Goal: Task Accomplishment & Management: Use online tool/utility

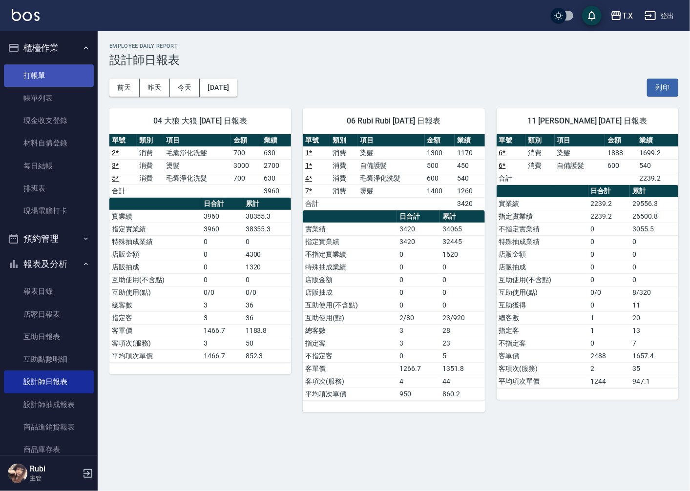
drag, startPoint x: 0, startPoint y: 0, endPoint x: 57, endPoint y: 80, distance: 98.1
click at [57, 80] on link "打帳單" at bounding box center [49, 75] width 90 height 22
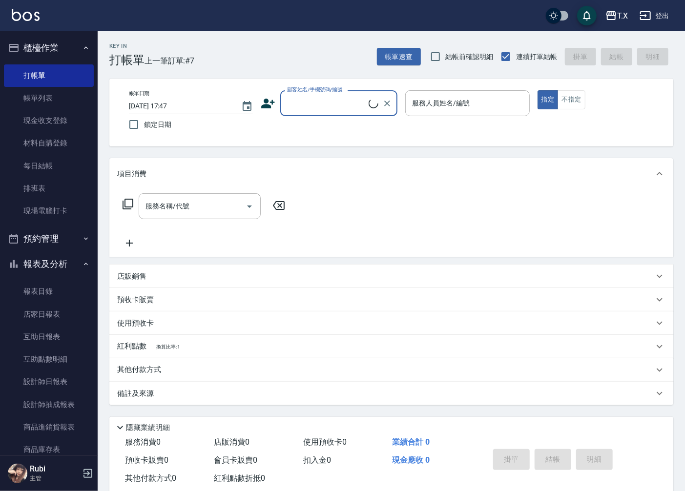
click at [312, 105] on input "顧客姓名/手機號碼/編號" at bounding box center [327, 103] width 84 height 17
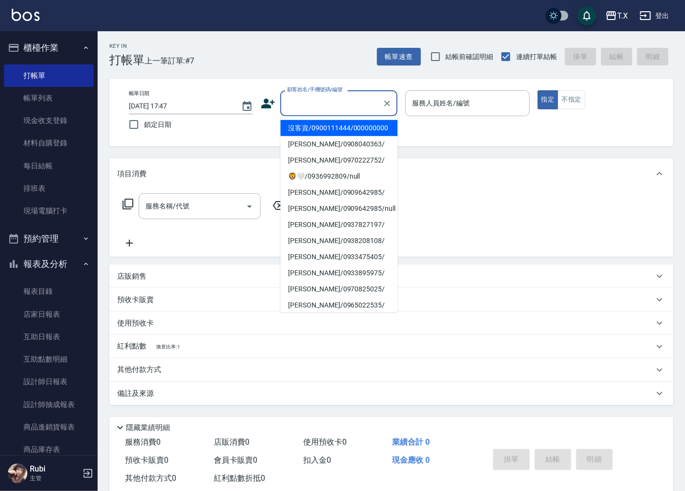
click at [311, 134] on li "沒客資/0900111444/000000000" at bounding box center [338, 128] width 117 height 16
type input "沒客資/0900111444/000000000"
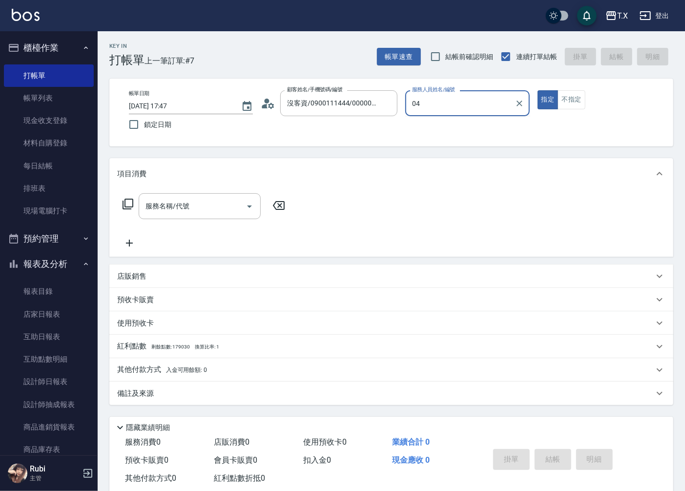
type input "大狼-04"
type button "true"
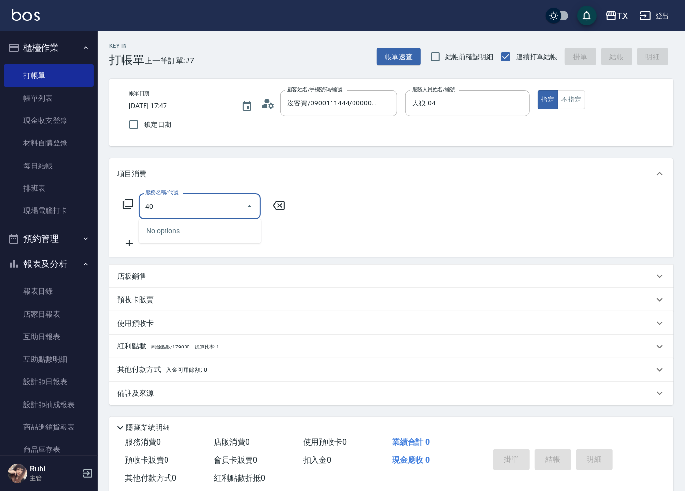
type input "401"
type input "20"
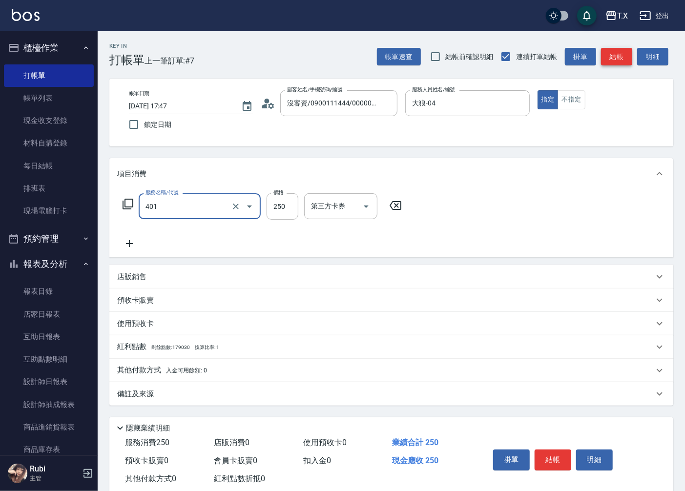
type input "剪髮(401)"
click at [610, 59] on button "結帳" at bounding box center [616, 57] width 31 height 18
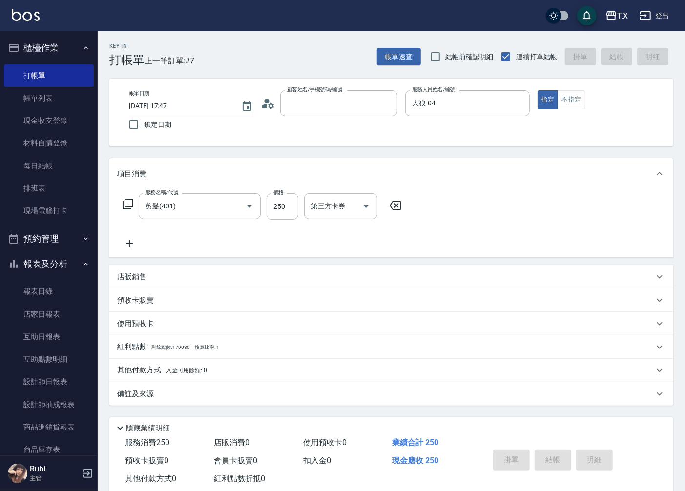
type input "0"
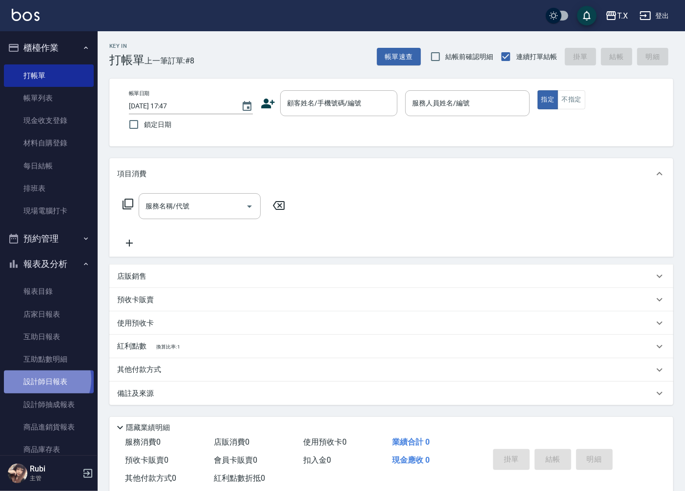
click at [44, 379] on link "設計師日報表" at bounding box center [49, 382] width 90 height 22
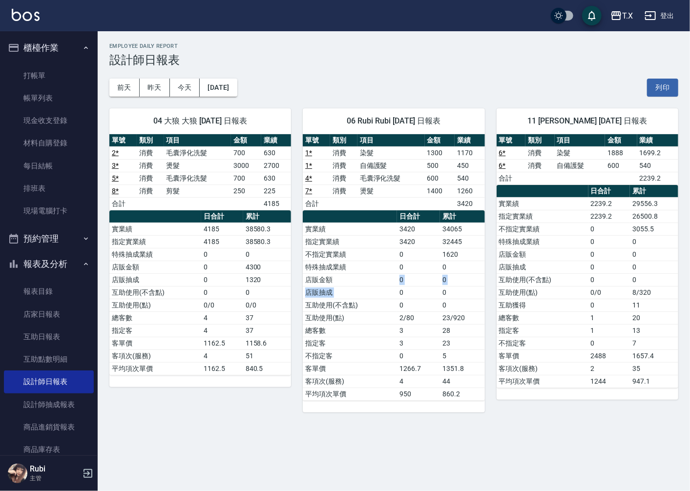
drag, startPoint x: 399, startPoint y: 296, endPoint x: 372, endPoint y: 234, distance: 68.0
click at [384, 257] on tbody "實業績 3420 34065 指定實業績 3420 32445 不指定實業績 0 1620 特殊抽成業績 0 0 店販金額 0 0 店販抽成 0 0 互助使用…" at bounding box center [394, 312] width 182 height 178
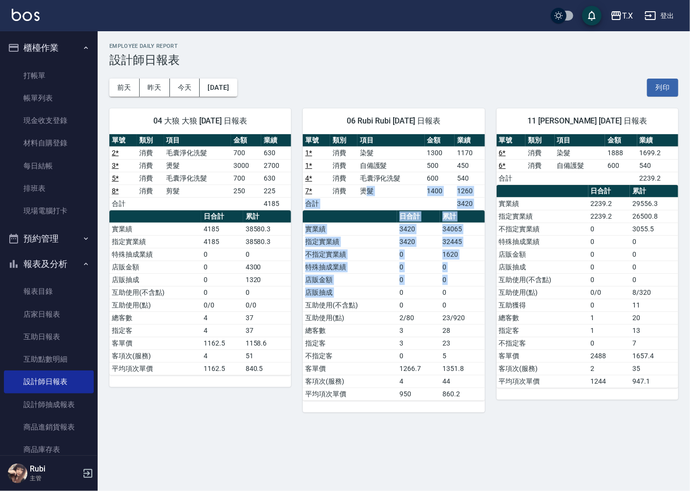
drag, startPoint x: 368, startPoint y: 193, endPoint x: 410, endPoint y: 321, distance: 134.6
click at [408, 312] on div "單號 類別 項目 金額 業績 1 * 消費 染髮 1300 1170 1 * 消費 自備護髮 500 450 4 * 消費 毛囊淨化洗髮 600 540 7 …" at bounding box center [394, 267] width 182 height 267
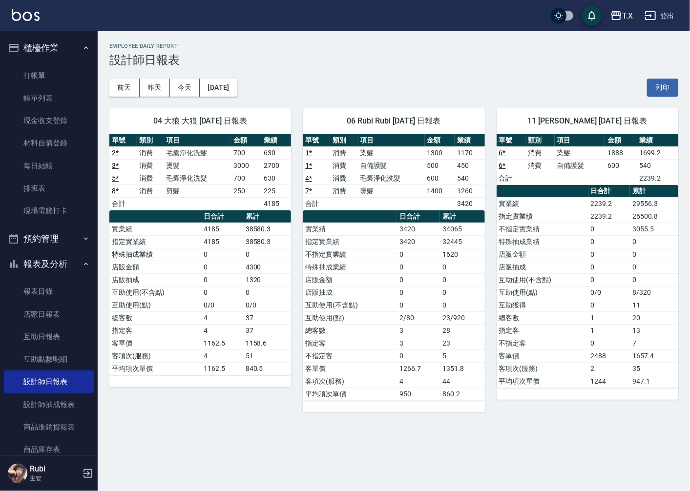
click at [393, 365] on td "客單價" at bounding box center [350, 368] width 94 height 13
drag, startPoint x: 382, startPoint y: 301, endPoint x: 373, endPoint y: 260, distance: 42.3
click at [375, 266] on tbody "實業績 3420 34065 指定實業績 3420 32445 不指定實業績 0 1620 特殊抽成業績 0 0 店販金額 0 0 店販抽成 0 0 互助使用…" at bounding box center [394, 312] width 182 height 178
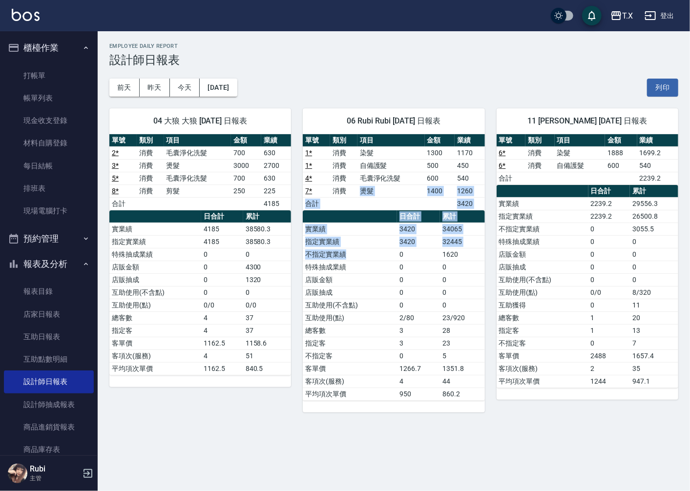
drag, startPoint x: 364, startPoint y: 218, endPoint x: 390, endPoint y: 329, distance: 113.7
click at [387, 295] on div "單號 類別 項目 金額 業績 1 * 消費 染髮 1300 1170 1 * 消費 自備護髮 500 450 4 * 消費 毛囊淨化洗髮 600 540 7 …" at bounding box center [394, 267] width 182 height 267
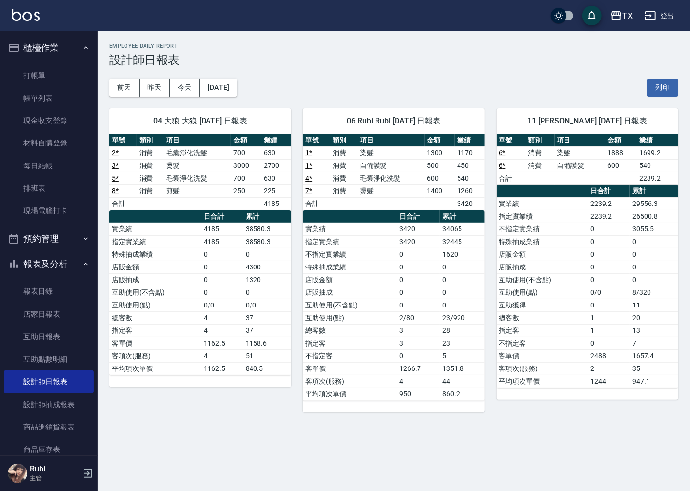
click at [390, 329] on td "總客數" at bounding box center [350, 330] width 94 height 13
click at [151, 93] on button "昨天" at bounding box center [155, 88] width 30 height 18
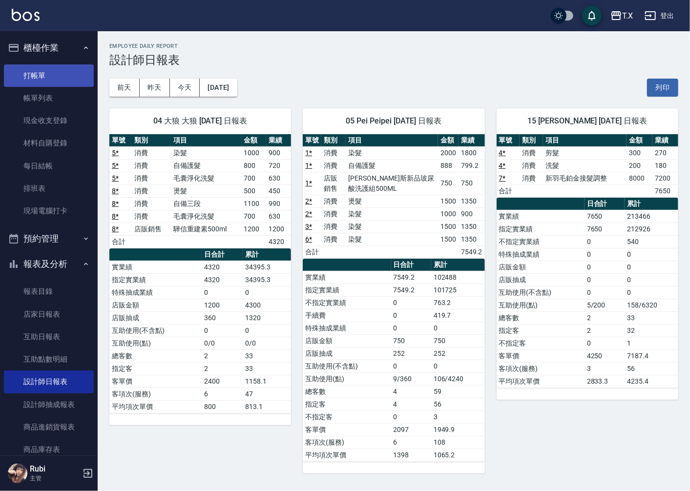
click at [41, 73] on link "打帳單" at bounding box center [49, 75] width 90 height 22
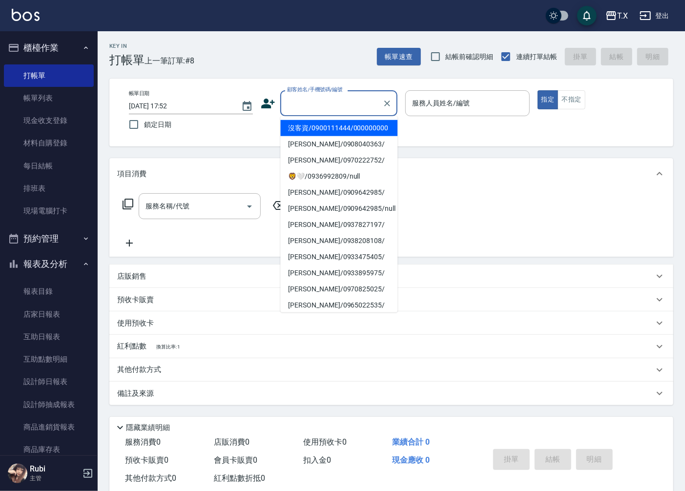
click at [321, 108] on input "顧客姓名/手機號碼/編號" at bounding box center [332, 103] width 94 height 17
click at [312, 125] on li "沒客資/0900111444/000000000" at bounding box center [338, 128] width 117 height 16
type input "沒客資/0900111444/000000000"
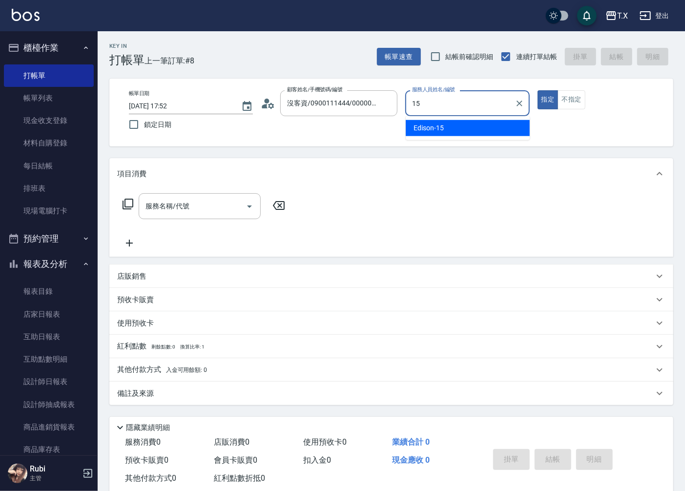
type input "Edison-15"
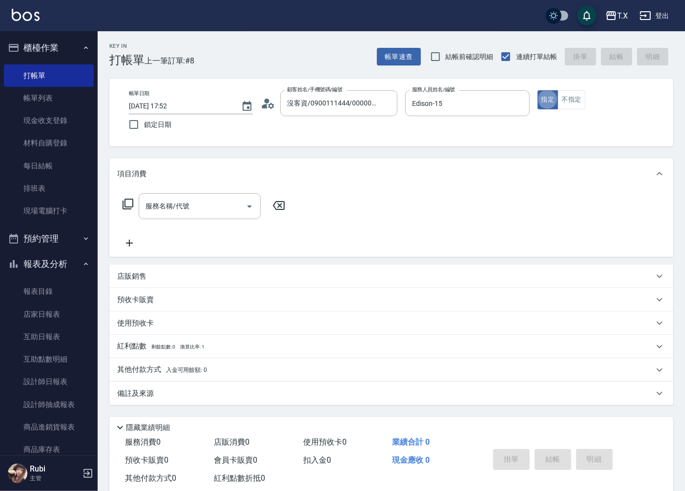
type button "true"
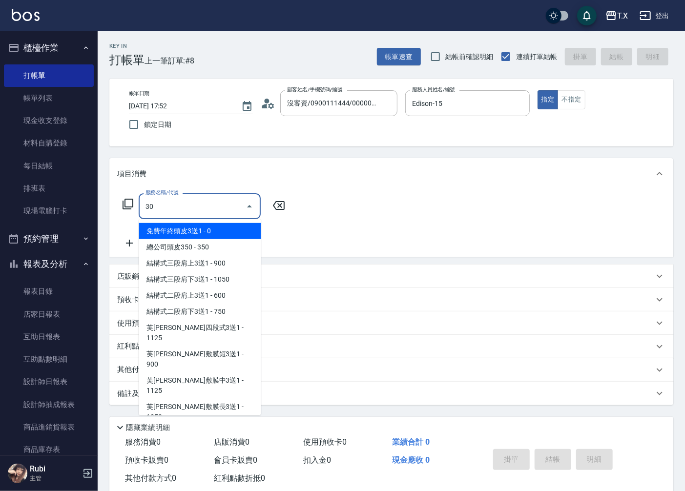
type input "301"
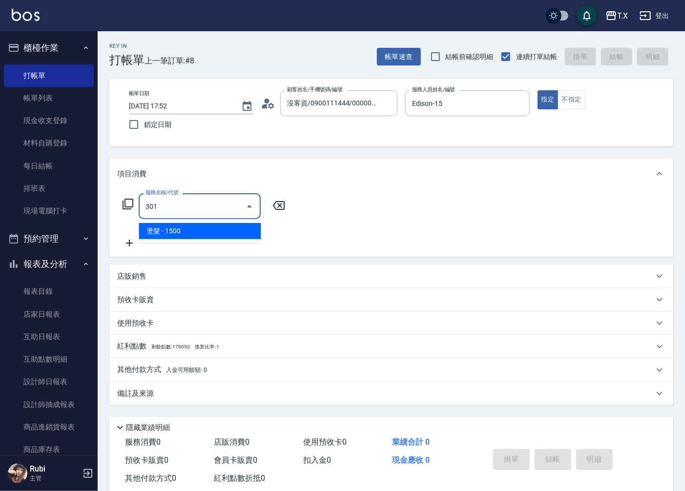
type input "150"
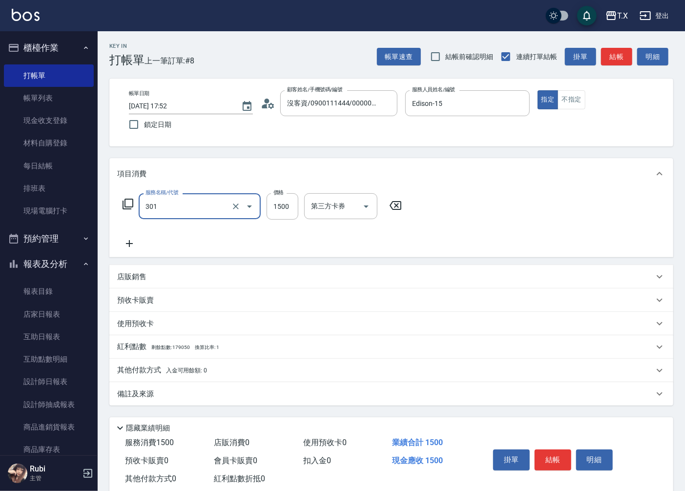
type input "燙髮(301)"
type input "2"
type input "0"
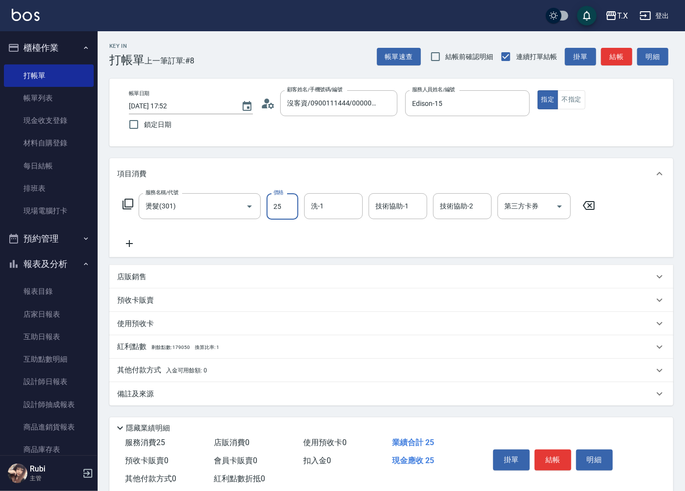
type input "250"
type input "20"
type input "2500"
type input "250"
type input "2500"
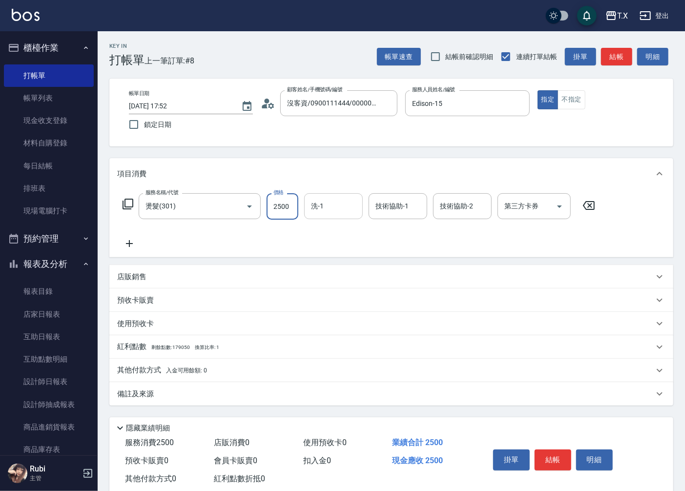
click at [347, 210] on input "洗-1" at bounding box center [334, 206] width 50 height 17
type input "星星-10"
click at [611, 62] on button "結帳" at bounding box center [616, 57] width 31 height 18
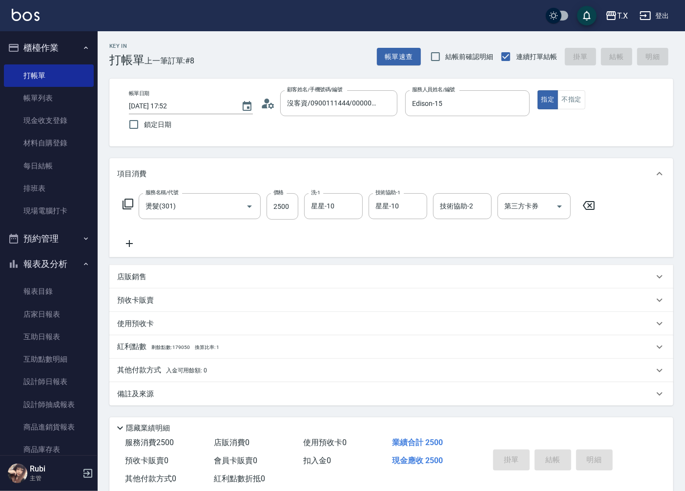
type input "0"
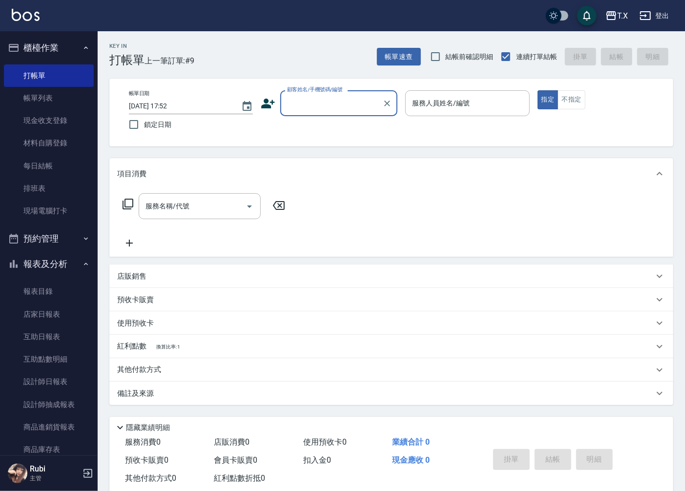
drag, startPoint x: 611, startPoint y: 62, endPoint x: 586, endPoint y: 53, distance: 27.2
click at [605, 61] on div "帳單速查 結帳前確認明細 連續打單結帳 掛單 結帳 明細" at bounding box center [525, 56] width 296 height 21
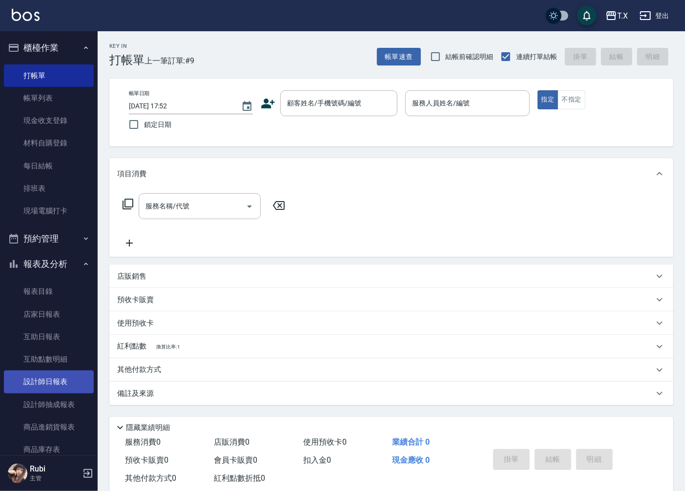
click at [38, 378] on link "設計師日報表" at bounding box center [49, 382] width 90 height 22
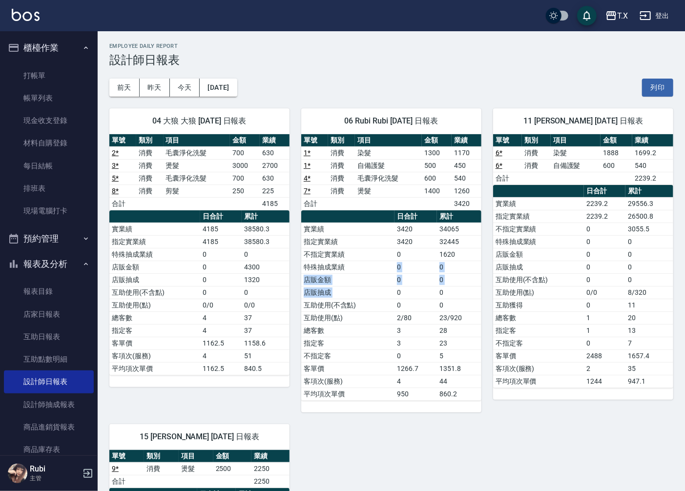
drag, startPoint x: 394, startPoint y: 295, endPoint x: 398, endPoint y: 248, distance: 48.0
click at [398, 253] on tbody "實業績 3420 34065 指定實業績 3420 32445 不指定實業績 0 1620 特殊抽成業績 0 0 店販金額 0 0 店販抽成 0 0 互助使用…" at bounding box center [391, 312] width 180 height 178
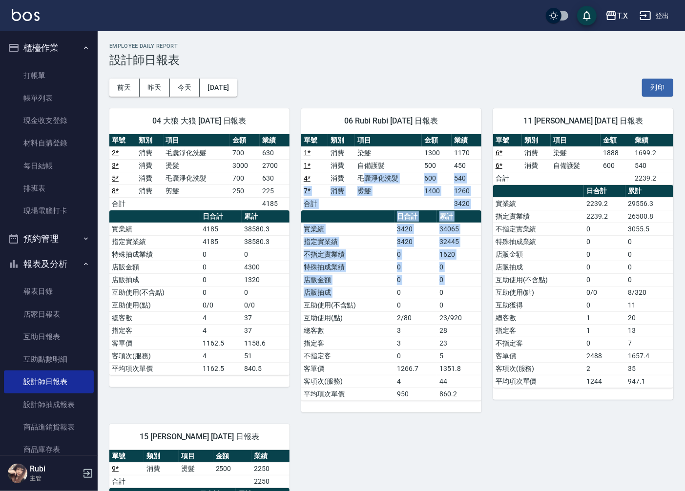
drag, startPoint x: 365, startPoint y: 172, endPoint x: 407, endPoint y: 323, distance: 156.6
click at [401, 297] on div "單號 類別 項目 金額 業績 1 * 消費 染髮 1300 1170 1 * 消費 自備護髮 500 450 4 * 消費 毛囊淨化洗髮 600 540 7 …" at bounding box center [391, 267] width 180 height 267
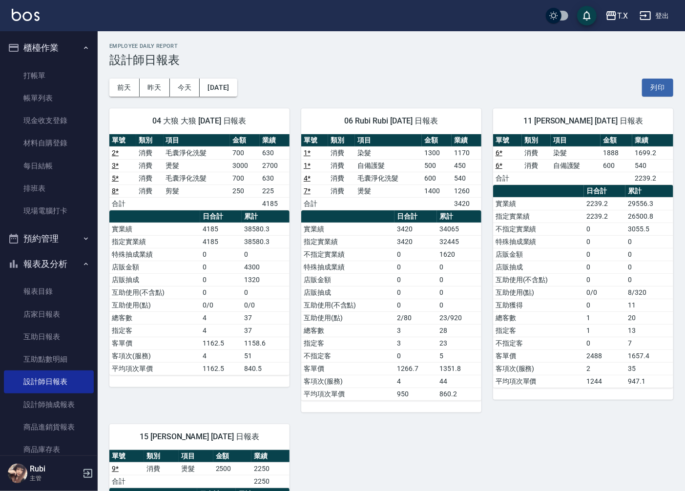
drag, startPoint x: 410, startPoint y: 343, endPoint x: 411, endPoint y: 318, distance: 25.4
click at [413, 328] on tbody "實業績 3420 34065 指定實業績 3420 32445 不指定實業績 0 1620 特殊抽成業績 0 0 店販金額 0 0 店販抽成 0 0 互助使用…" at bounding box center [391, 312] width 180 height 178
drag, startPoint x: 406, startPoint y: 300, endPoint x: 388, endPoint y: 262, distance: 42.4
click at [398, 271] on tbody "實業績 3420 34065 指定實業績 3420 32445 不指定實業績 0 1620 特殊抽成業績 0 0 店販金額 0 0 店販抽成 0 0 互助使用…" at bounding box center [391, 312] width 180 height 178
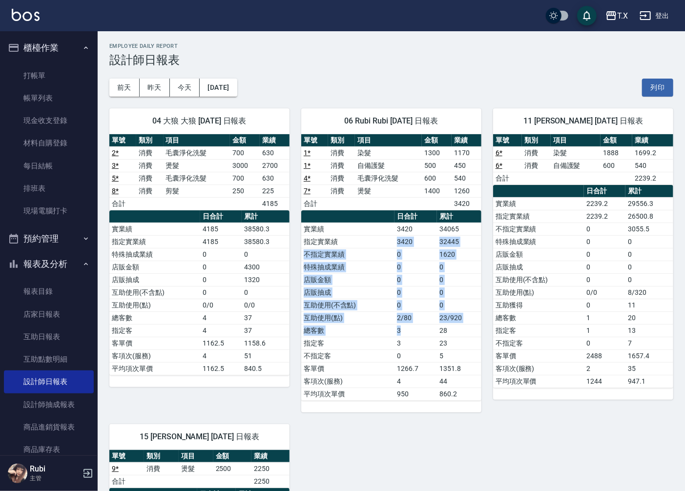
drag, startPoint x: 382, startPoint y: 249, endPoint x: 401, endPoint y: 362, distance: 114.3
click at [401, 344] on tbody "實業績 3420 34065 指定實業績 3420 32445 不指定實業績 0 1620 特殊抽成業績 0 0 店販金額 0 0 店販抽成 0 0 互助使用…" at bounding box center [391, 312] width 180 height 178
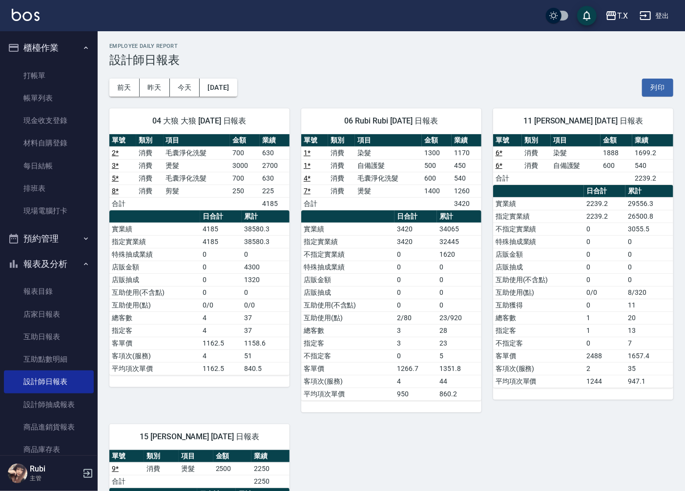
drag, startPoint x: 405, startPoint y: 372, endPoint x: 402, endPoint y: 349, distance: 22.6
click at [405, 357] on tbody "實業績 3420 34065 指定實業績 3420 32445 不指定實業績 0 1620 特殊抽成業績 0 0 店販金額 0 0 店販抽成 0 0 互助使用…" at bounding box center [391, 312] width 180 height 178
drag, startPoint x: 392, startPoint y: 316, endPoint x: 381, endPoint y: 301, distance: 18.6
click at [382, 304] on tbody "實業績 3420 34065 指定實業績 3420 32445 不指定實業績 0 1620 特殊抽成業績 0 0 店販金額 0 0 店販抽成 0 0 互助使用…" at bounding box center [391, 312] width 180 height 178
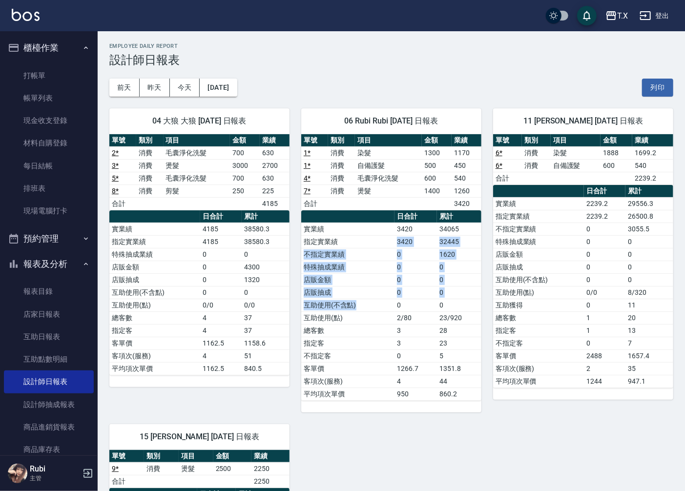
drag, startPoint x: 358, startPoint y: 238, endPoint x: 391, endPoint y: 330, distance: 97.6
click at [391, 319] on tbody "實業績 3420 34065 指定實業績 3420 32445 不指定實業績 0 1620 特殊抽成業績 0 0 店販金額 0 0 店販抽成 0 0 互助使用…" at bounding box center [391, 312] width 180 height 178
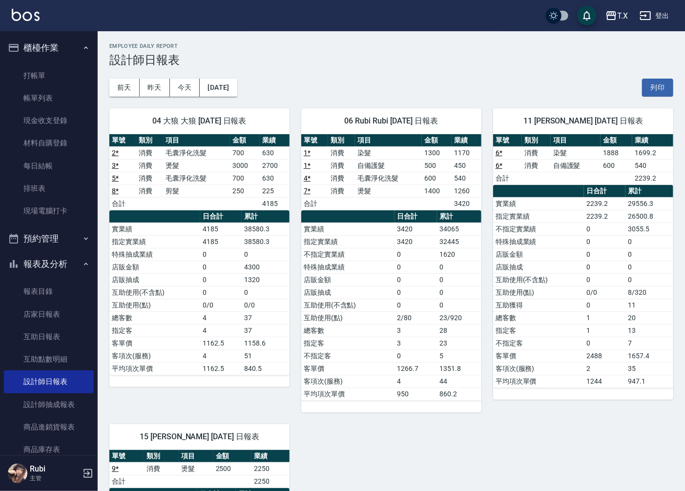
drag, startPoint x: 402, startPoint y: 358, endPoint x: 398, endPoint y: 340, distance: 19.0
click at [402, 345] on tbody "實業績 3420 34065 指定實業績 3420 32445 不指定實業績 0 1620 特殊抽成業績 0 0 店販金額 0 0 店販抽成 0 0 互助使用…" at bounding box center [391, 312] width 180 height 178
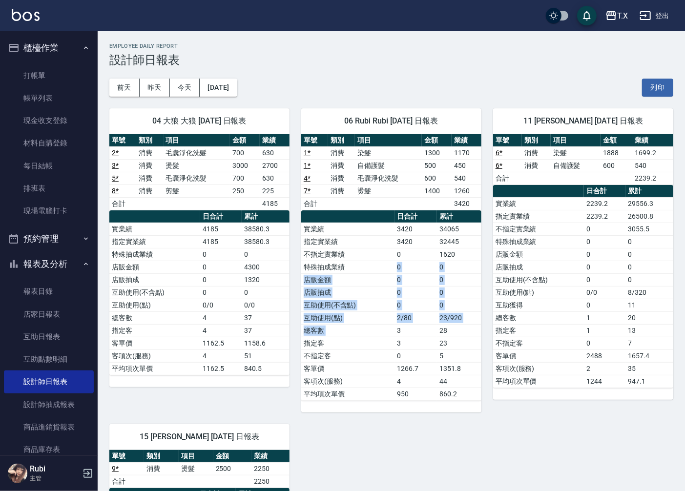
drag, startPoint x: 396, startPoint y: 335, endPoint x: 350, endPoint y: 249, distance: 97.9
click at [352, 255] on tbody "實業績 3420 34065 指定實業績 3420 32445 不指定實業績 0 1620 特殊抽成業績 0 0 店販金額 0 0 店販抽成 0 0 互助使用…" at bounding box center [391, 312] width 180 height 178
drag, startPoint x: 350, startPoint y: 247, endPoint x: 387, endPoint y: 330, distance: 91.1
click at [384, 325] on tbody "實業績 3420 34065 指定實業績 3420 32445 不指定實業績 0 1620 特殊抽成業績 0 0 店販金額 0 0 店販抽成 0 0 互助使用…" at bounding box center [391, 312] width 180 height 178
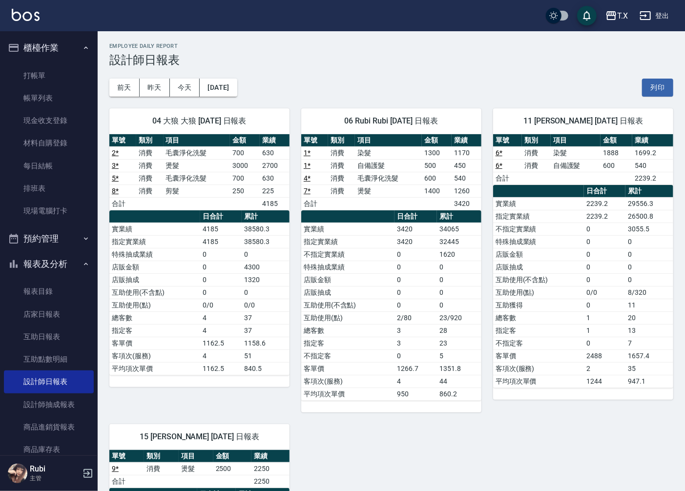
drag, startPoint x: 396, startPoint y: 353, endPoint x: 391, endPoint y: 345, distance: 10.6
click at [396, 353] on td "0" at bounding box center [415, 356] width 42 height 13
drag, startPoint x: 391, startPoint y: 345, endPoint x: 378, endPoint y: 303, distance: 43.9
click at [386, 320] on tbody "實業績 3420 34065 指定實業績 3420 32445 不指定實業績 0 1620 特殊抽成業績 0 0 店販金額 0 0 店販抽成 0 0 互助使用…" at bounding box center [391, 312] width 180 height 178
drag, startPoint x: 369, startPoint y: 284, endPoint x: 387, endPoint y: 332, distance: 51.4
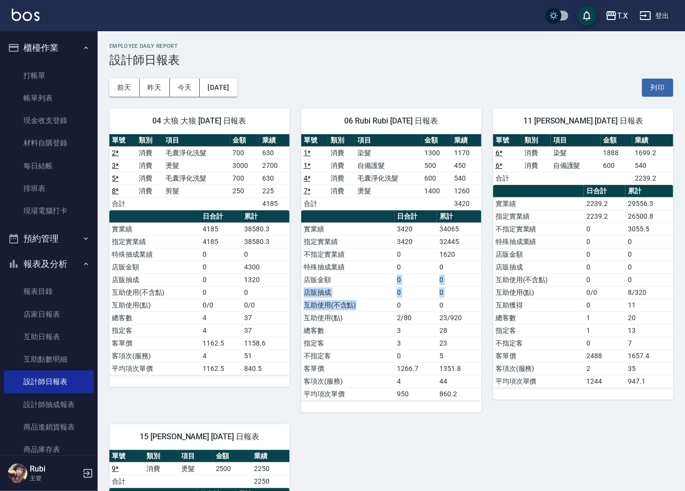
click at [382, 326] on tbody "實業績 3420 34065 指定實業績 3420 32445 不指定實業績 0 1620 特殊抽成業績 0 0 店販金額 0 0 店販抽成 0 0 互助使用…" at bounding box center [391, 312] width 180 height 178
click at [392, 348] on td "指定客" at bounding box center [347, 343] width 93 height 13
drag, startPoint x: 387, startPoint y: 350, endPoint x: 374, endPoint y: 296, distance: 55.7
click at [384, 322] on tbody "實業績 3420 34065 指定實業績 3420 32445 不指定實業績 0 1620 特殊抽成業績 0 0 店販金額 0 0 店販抽成 0 0 互助使用…" at bounding box center [391, 312] width 180 height 178
drag, startPoint x: 369, startPoint y: 288, endPoint x: 384, endPoint y: 359, distance: 72.9
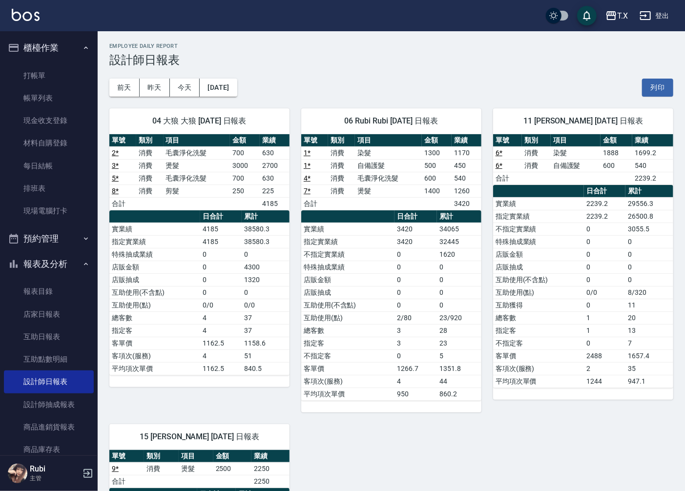
click at [368, 306] on tbody "實業績 3420 34065 指定實業績 3420 32445 不指定實業績 0 1620 特殊抽成業績 0 0 店販金額 0 0 店販抽成 0 0 互助使用…" at bounding box center [391, 312] width 180 height 178
click at [384, 359] on td "不指定客" at bounding box center [347, 356] width 93 height 13
click at [58, 183] on link "排班表" at bounding box center [49, 188] width 90 height 22
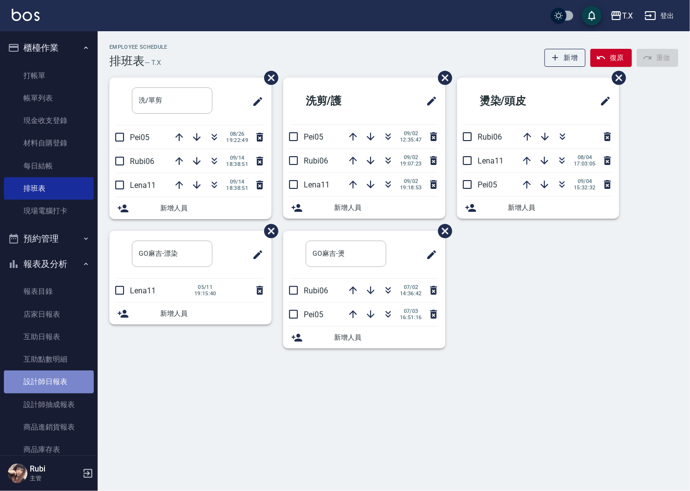
click at [50, 391] on link "設計師日報表" at bounding box center [49, 382] width 90 height 22
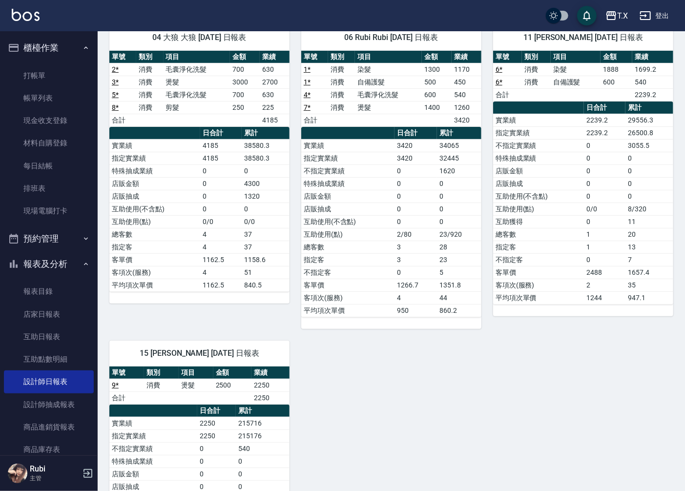
scroll to position [163, 0]
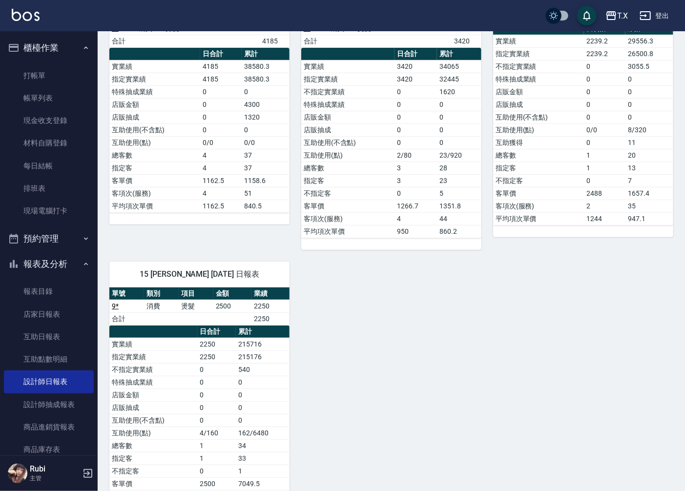
drag, startPoint x: 245, startPoint y: 384, endPoint x: 237, endPoint y: 364, distance: 21.9
click at [241, 367] on tbody "實業績 2250 215716 指定實業績 2250 215176 不指定實業績 0 540 特殊抽成業績 0 0 店販金額 0 0 店販抽成 0 0 互助使…" at bounding box center [199, 427] width 180 height 178
drag, startPoint x: 224, startPoint y: 314, endPoint x: 250, endPoint y: 402, distance: 91.4
click at [246, 390] on div "單號 類別 項目 金額 業績 9 * 消費 燙髮 2500 2250 合計 2250 日合計 累計 實業績 2250 215716 指定實業績 2250 21…" at bounding box center [199, 402] width 180 height 228
click at [254, 411] on td "0" at bounding box center [263, 407] width 54 height 13
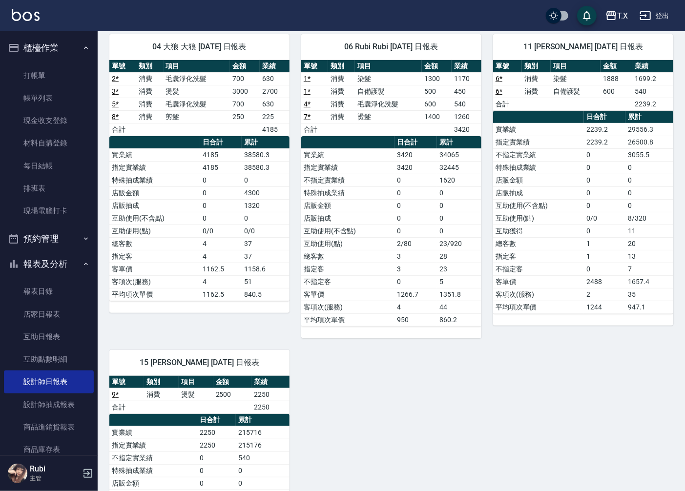
scroll to position [0, 0]
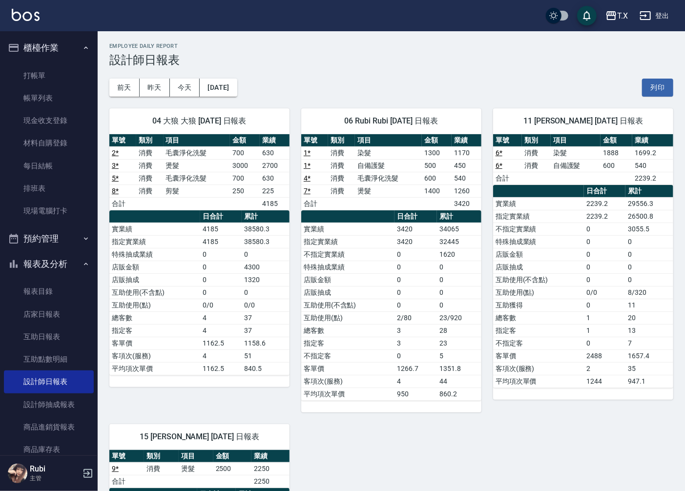
drag, startPoint x: 260, startPoint y: 389, endPoint x: 256, endPoint y: 401, distance: 12.8
drag, startPoint x: 256, startPoint y: 401, endPoint x: 40, endPoint y: 141, distance: 338.0
click at [35, 80] on link "打帳單" at bounding box center [49, 75] width 90 height 22
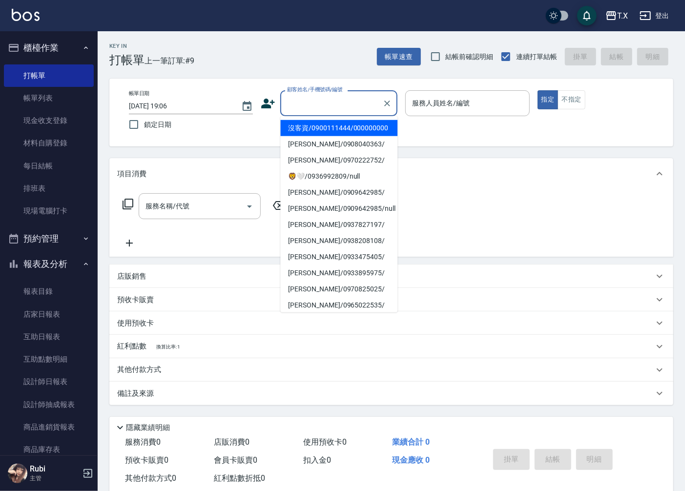
click at [318, 104] on input "顧客姓名/手機號碼/編號" at bounding box center [332, 103] width 94 height 17
click at [306, 131] on li "沒客資/0900111444/000000000" at bounding box center [338, 128] width 117 height 16
type input "沒客資/0900111444/000000000"
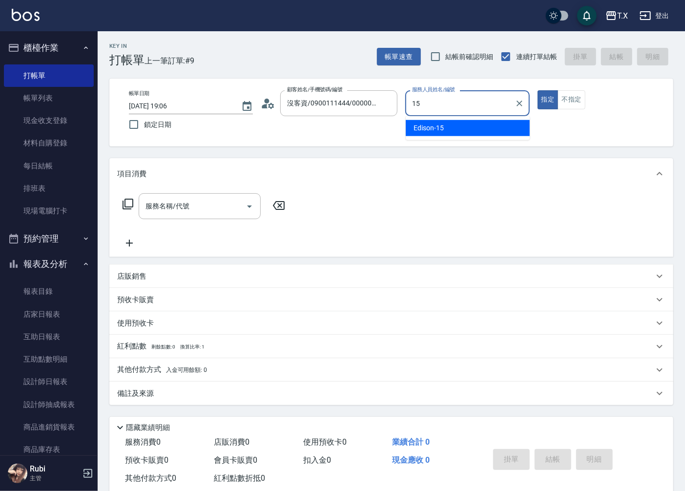
type input "Edison-15"
type button "true"
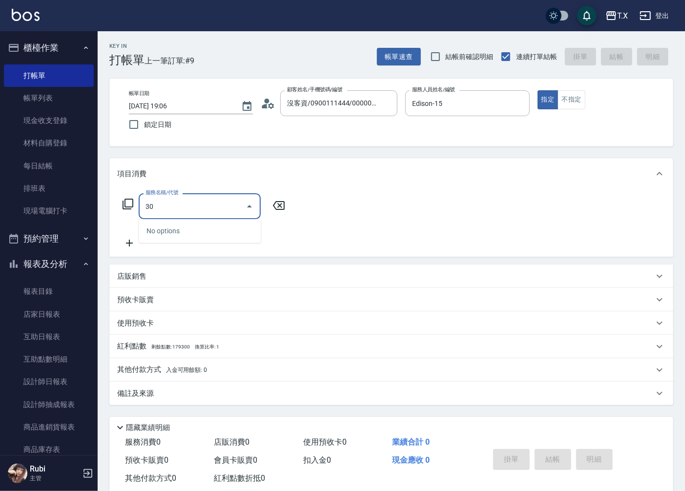
type input "301"
type input "150"
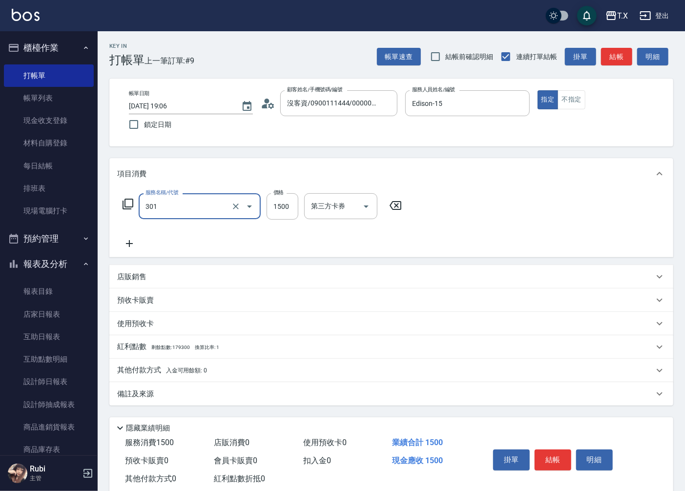
type input "燙髮(301)"
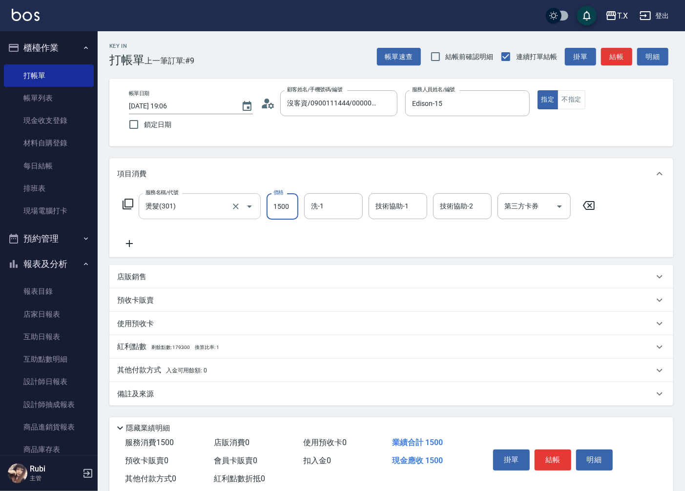
type input "2"
type input "0"
type input "200"
type input "2000"
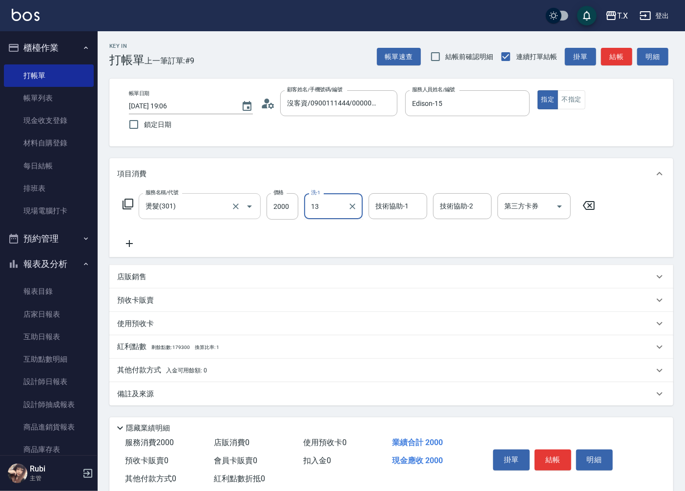
type input "vivi-13"
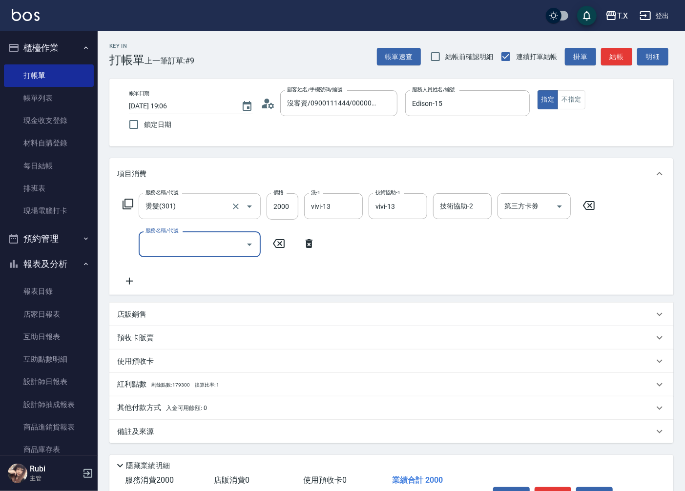
type input "6"
type input "702"
type input "700"
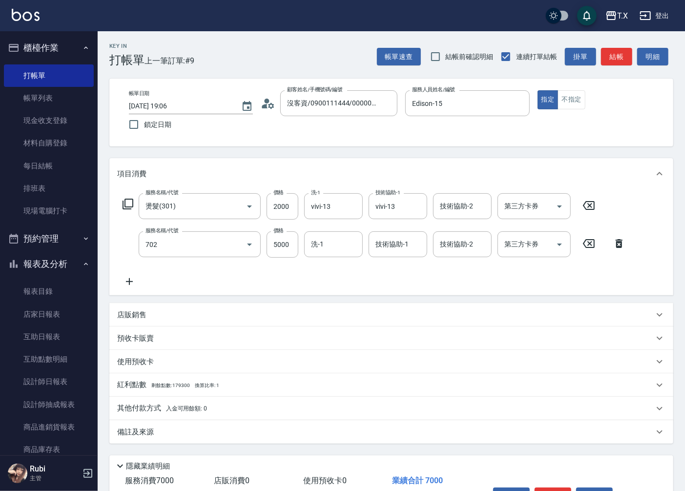
type input "6D接髮(702)"
click at [285, 248] on input "5000" at bounding box center [283, 244] width 32 height 26
type input "3"
type input "200"
type input "32"
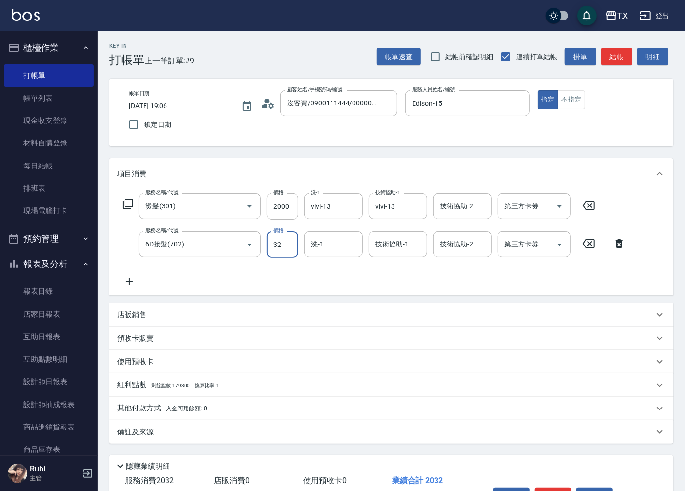
type input "230"
type input "3277"
type input "3470"
type input "32779"
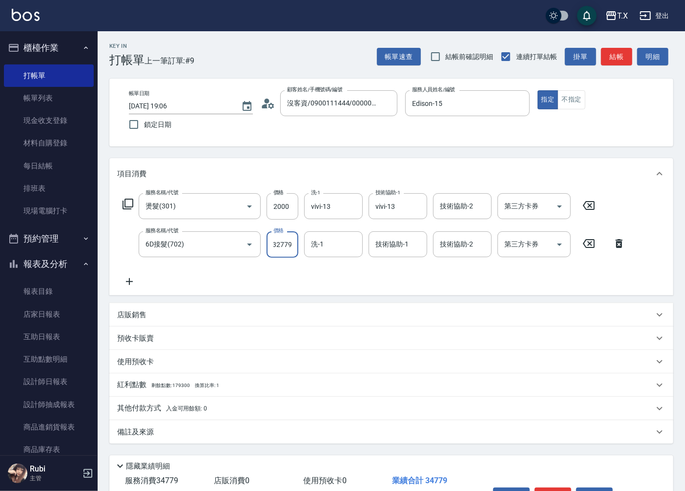
type input "520"
type input "3279"
type input "vivi-13"
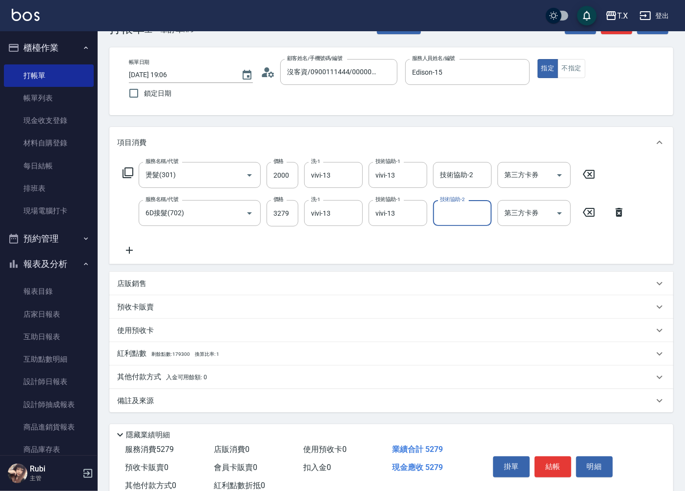
scroll to position [62, 0]
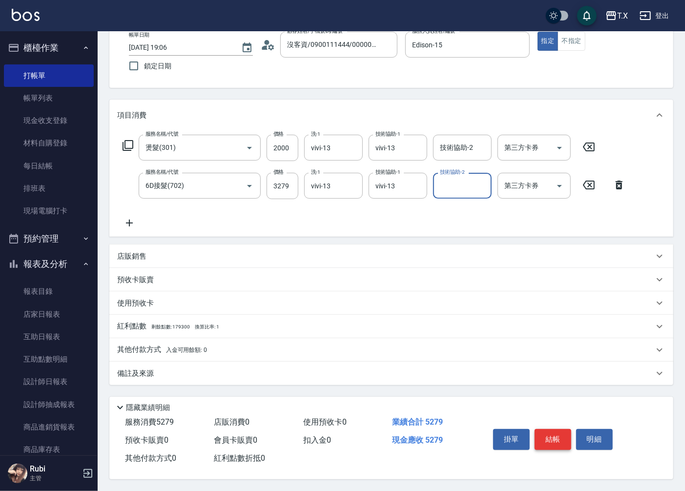
click at [547, 433] on button "結帳" at bounding box center [553, 439] width 37 height 21
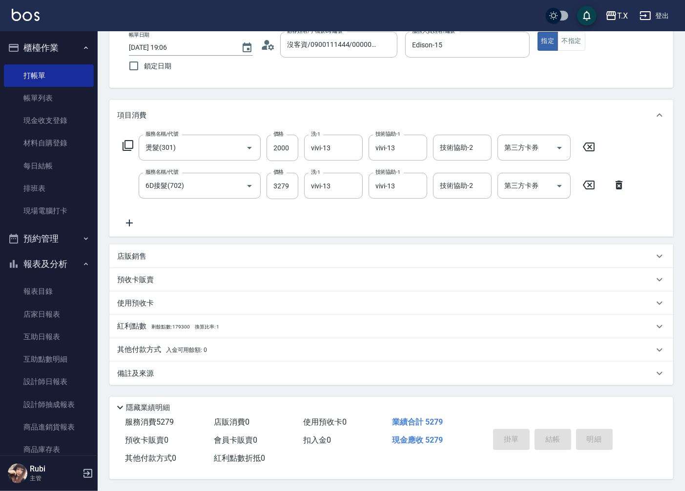
type input "[DATE] 19:08"
type input "0"
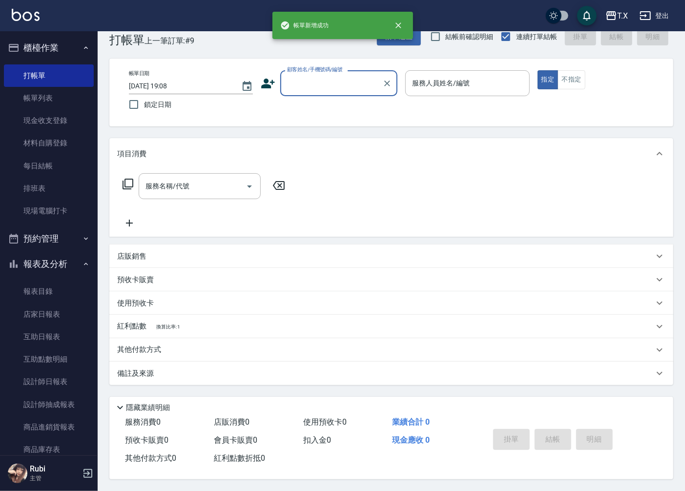
scroll to position [0, 0]
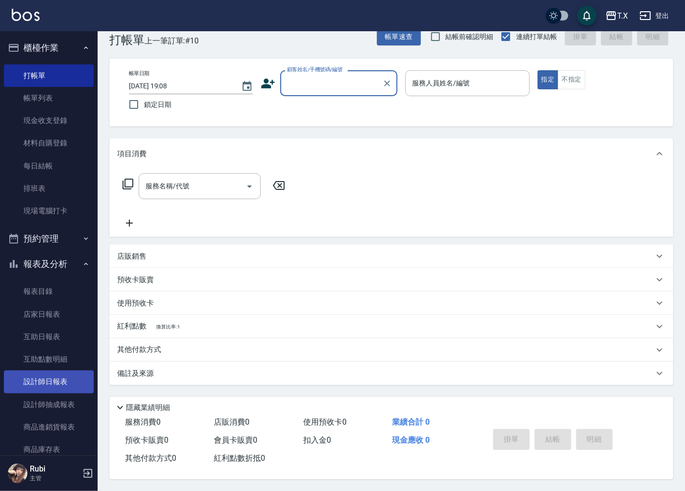
click at [71, 378] on link "設計師日報表" at bounding box center [49, 382] width 90 height 22
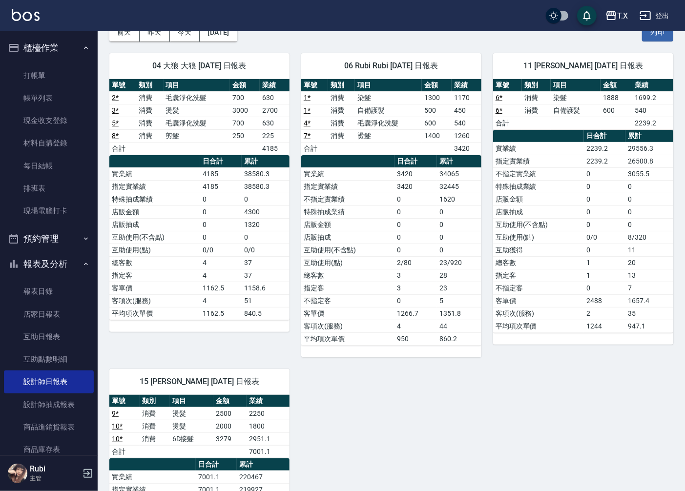
scroll to position [54, 0]
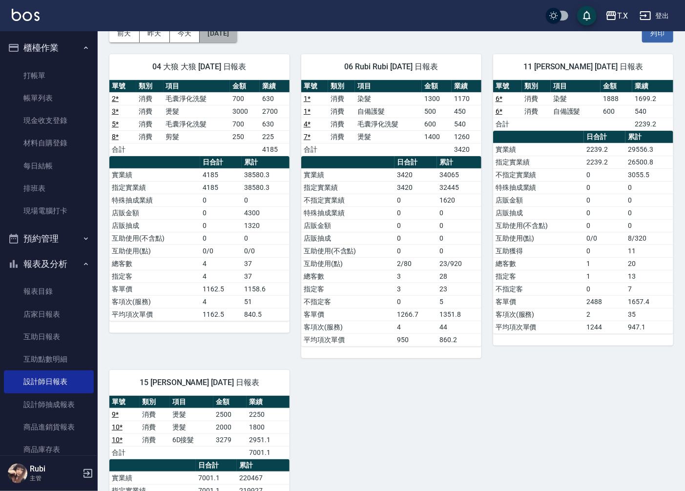
click at [219, 38] on button "[DATE]" at bounding box center [218, 33] width 37 height 18
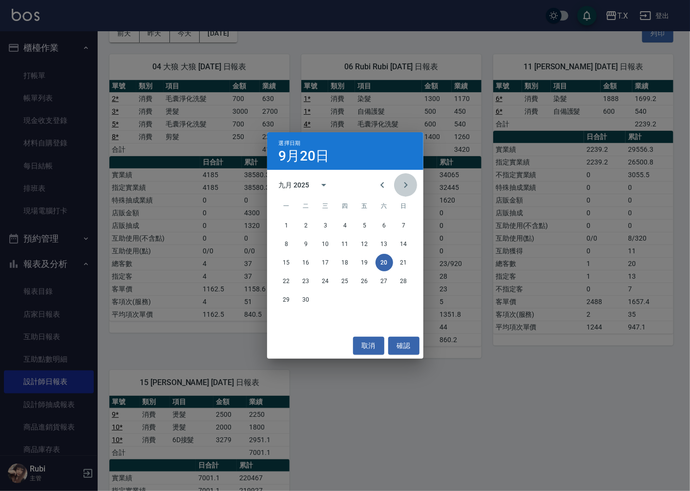
click at [398, 184] on button "Next month" at bounding box center [405, 184] width 23 height 23
click at [382, 187] on icon "Previous month" at bounding box center [382, 185] width 12 height 12
click at [369, 347] on button "取消" at bounding box center [368, 346] width 31 height 18
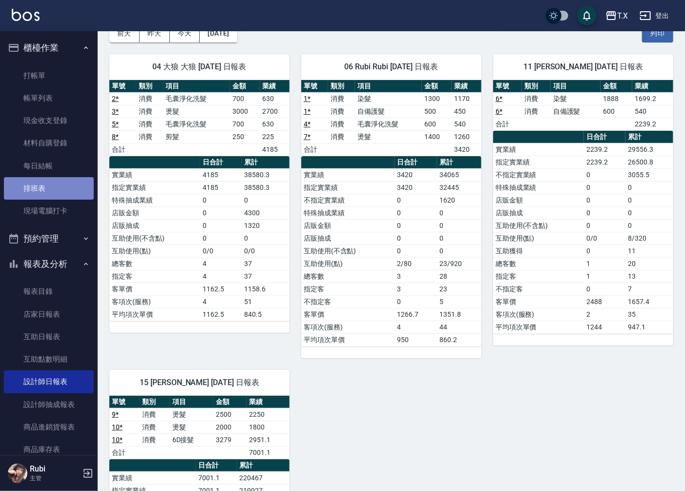
click at [53, 192] on link "排班表" at bounding box center [49, 188] width 90 height 22
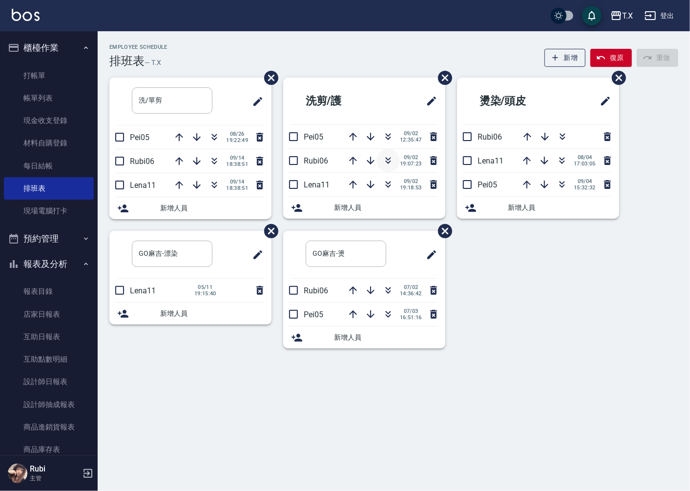
click at [387, 164] on icon "button" at bounding box center [388, 161] width 12 height 12
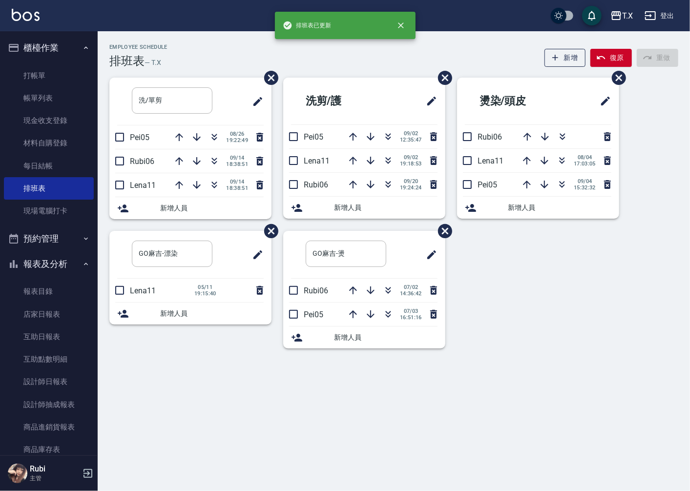
click at [469, 252] on div "洗/單剪 ​ Pei05 [DATE] 19:22:49 Rubi06 [DATE] 18:38:51 Lena11 [DATE] 18:38:51 新增人員…" at bounding box center [388, 219] width 580 height 283
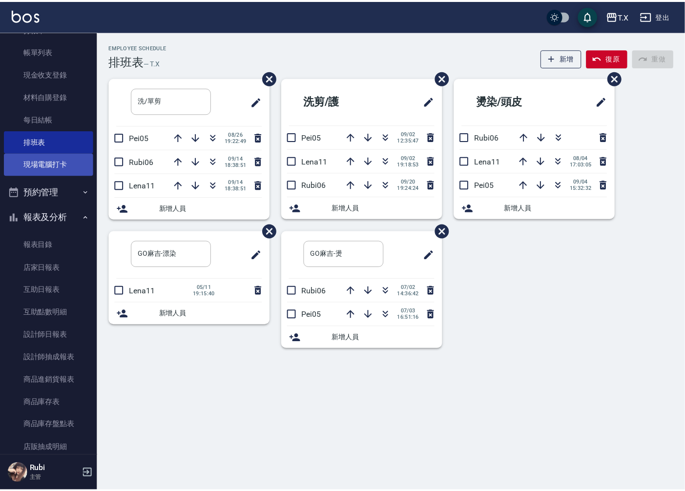
scroll to position [108, 0]
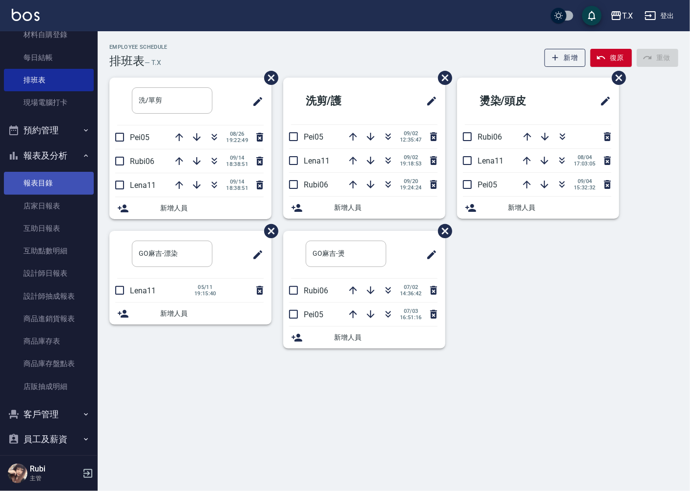
click at [50, 193] on link "報表目錄" at bounding box center [49, 183] width 90 height 22
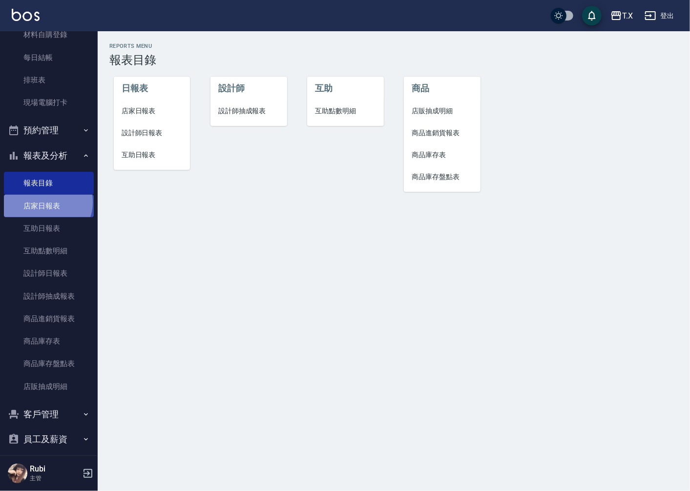
click at [47, 202] on link "店家日報表" at bounding box center [49, 206] width 90 height 22
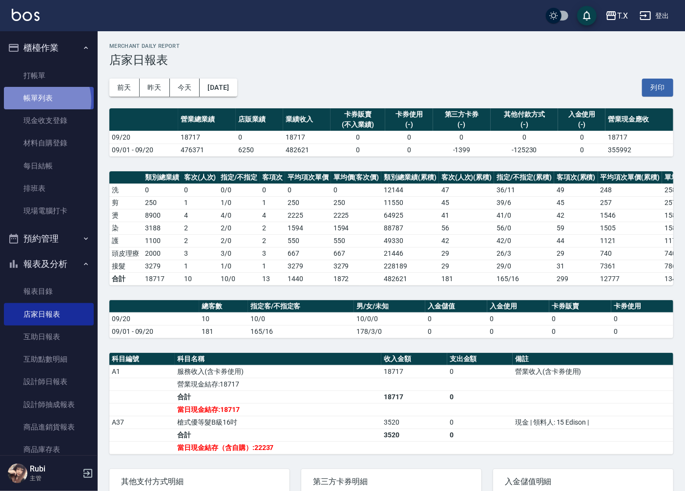
click at [41, 101] on link "帳單列表" at bounding box center [49, 98] width 90 height 22
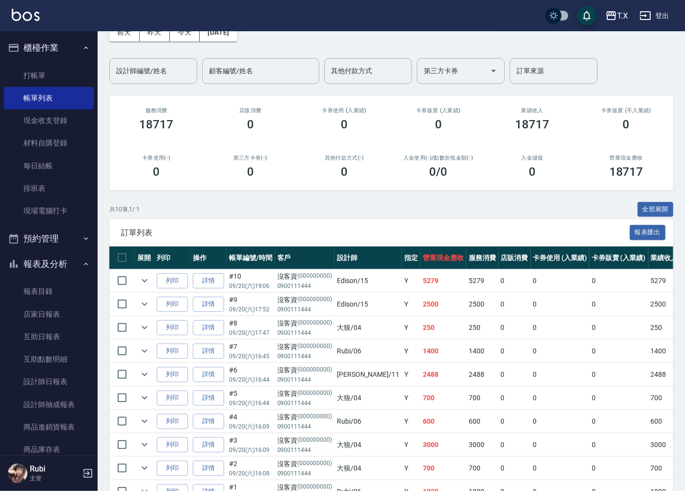
scroll to position [115, 0]
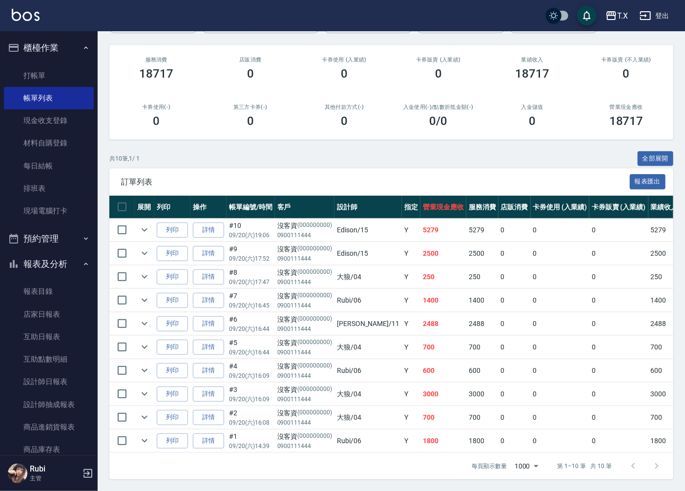
click at [338, 266] on td "大狼 /04" at bounding box center [367, 277] width 67 height 23
click at [32, 70] on link "打帳單" at bounding box center [49, 75] width 90 height 22
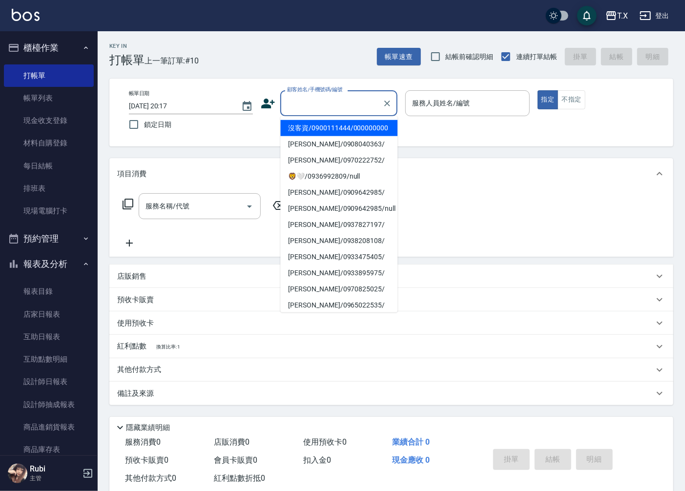
click at [345, 110] on input "顧客姓名/手機號碼/編號" at bounding box center [332, 103] width 94 height 17
click at [348, 126] on li "沒客資/0900111444/000000000" at bounding box center [338, 128] width 117 height 16
type input "沒客資/0900111444/000000000"
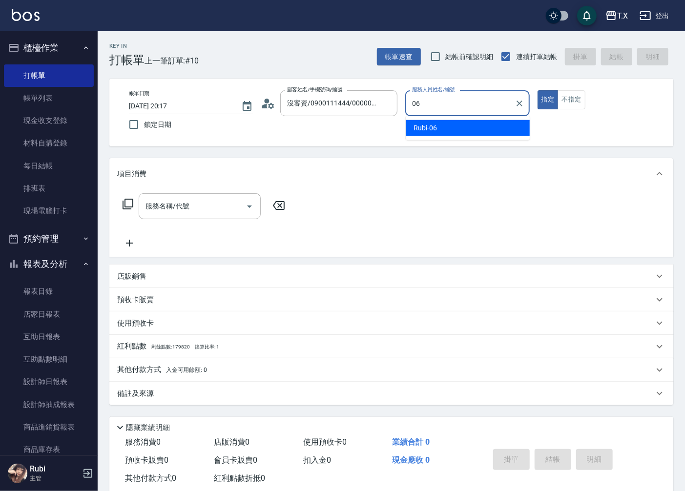
type input "Rubi-06"
type button "true"
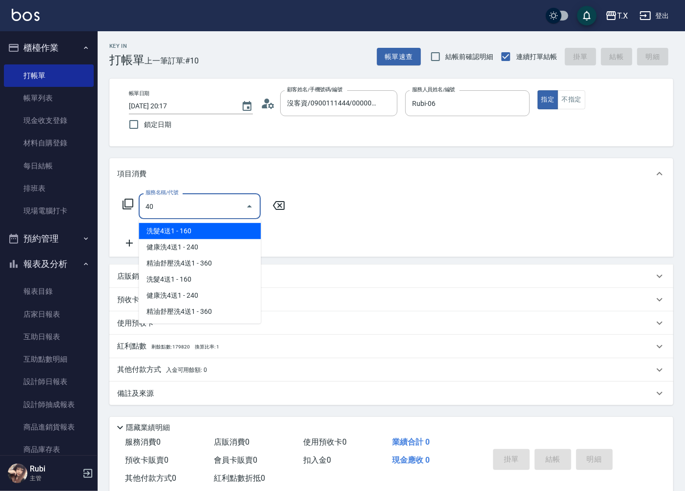
type input "401"
type input "20"
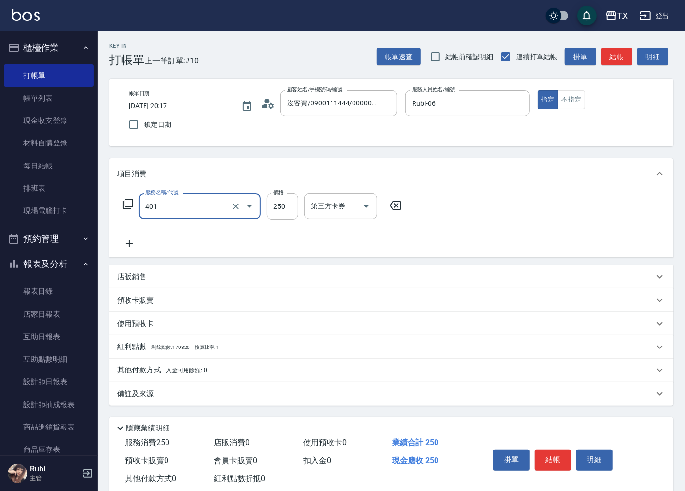
type input "剪髮(401)"
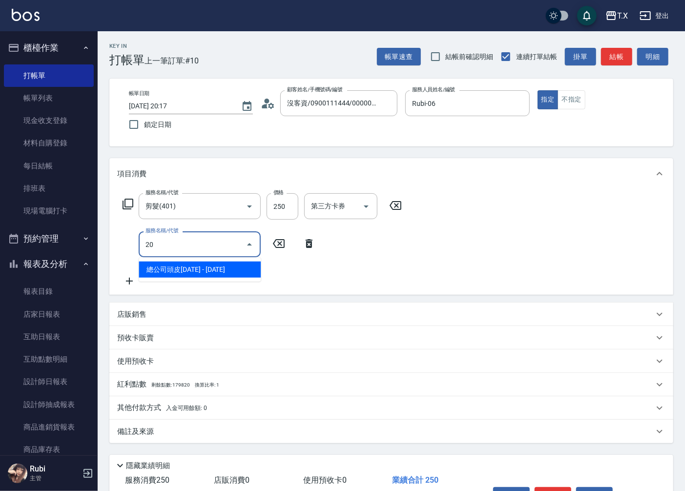
type input "201"
type input "40"
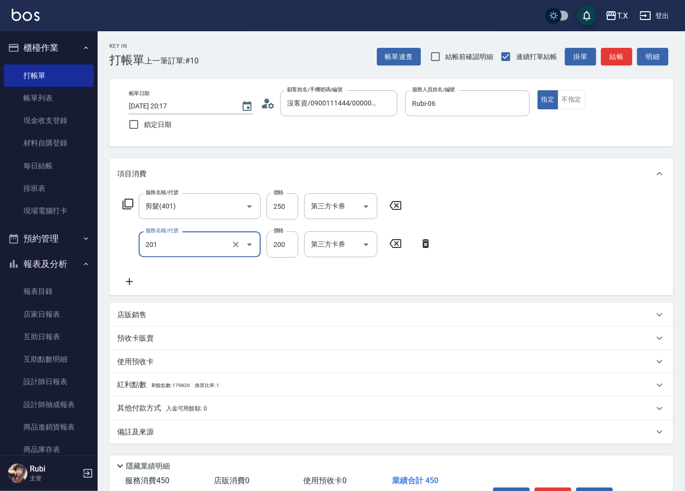
type input "洗髮(201)"
type input "20"
type input "250"
type input "50"
type input "250"
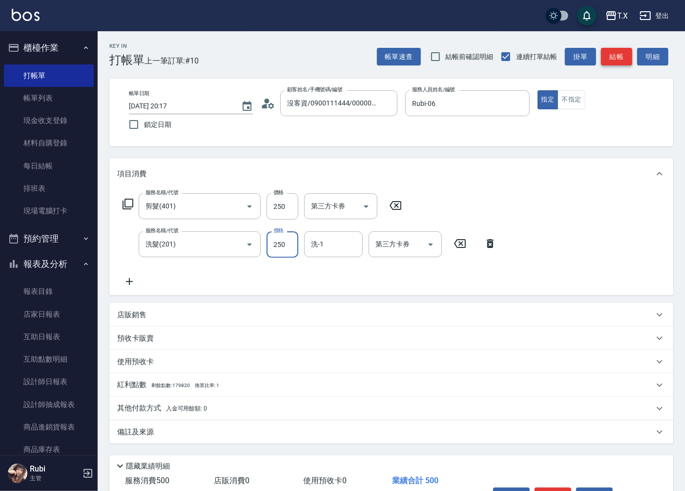
click at [618, 57] on button "結帳" at bounding box center [616, 57] width 31 height 18
type input "0"
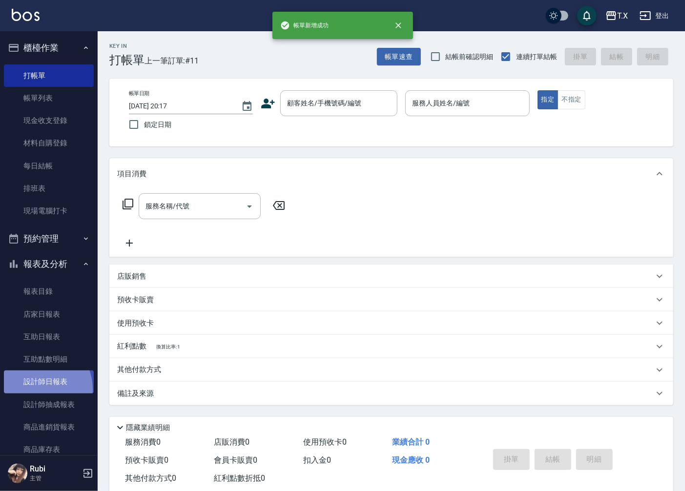
click at [35, 390] on link "設計師日報表" at bounding box center [49, 382] width 90 height 22
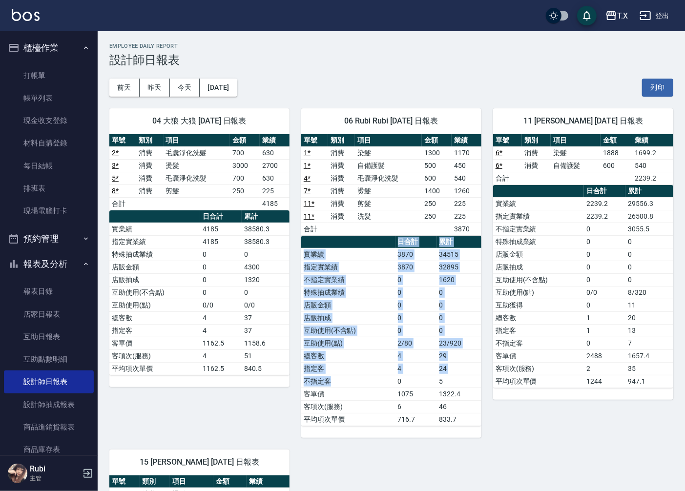
drag, startPoint x: 289, startPoint y: 273, endPoint x: 419, endPoint y: 403, distance: 183.3
click at [409, 400] on div "06 Rubi Rubi [DATE] 日報表 單號 類別 項目 金額 業績 1 * 消費 染髮 1300 1170 1 * 消費 自備護髮 500 450 …" at bounding box center [385, 267] width 192 height 341
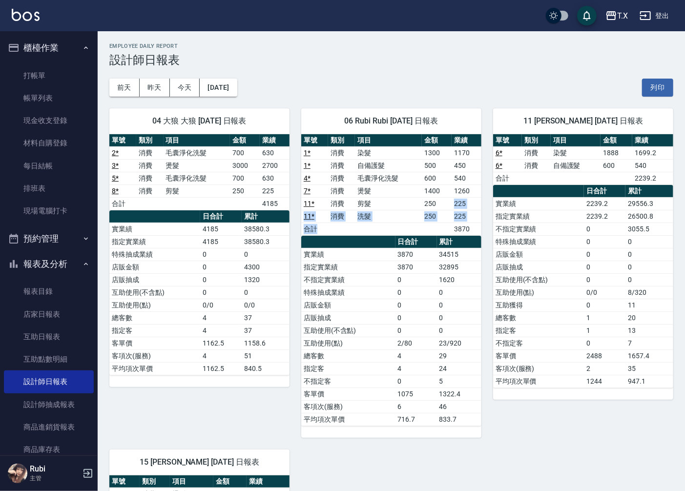
drag, startPoint x: 444, startPoint y: 200, endPoint x: 443, endPoint y: 232, distance: 32.3
click at [445, 225] on tbody "1 * 消費 染髮 1300 1170 1 * 消費 自備護髮 500 450 4 * 消費 毛囊淨化洗髮 600 540 7 * 消費 燙髮 1400 12…" at bounding box center [391, 190] width 180 height 89
drag, startPoint x: 421, startPoint y: 286, endPoint x: 409, endPoint y: 252, distance: 35.4
click at [412, 257] on tbody "實業績 3870 34515 指定實業績 3870 32895 不指定實業績 0 1620 特殊抽成業績 0 0 店販金額 0 0 店販抽成 0 0 互助使用…" at bounding box center [391, 337] width 180 height 178
drag, startPoint x: 387, startPoint y: 210, endPoint x: 381, endPoint y: 178, distance: 32.8
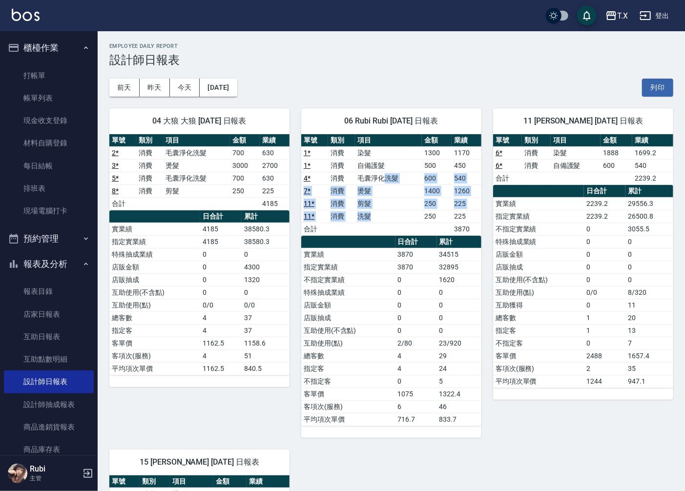
click at [381, 181] on tbody "1 * 消費 染髮 1300 1170 1 * 消費 自備護髮 500 450 4 * 消費 毛囊淨化洗髮 600 540 7 * 消費 燙髮 1400 12…" at bounding box center [391, 190] width 180 height 89
click at [419, 295] on td "0" at bounding box center [415, 292] width 41 height 13
click at [416, 264] on td "3870" at bounding box center [415, 267] width 41 height 13
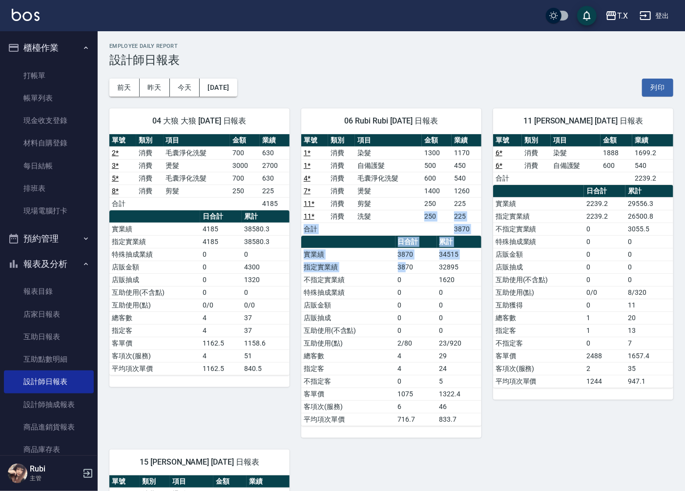
drag, startPoint x: 382, startPoint y: 212, endPoint x: 417, endPoint y: 286, distance: 81.7
click at [410, 271] on div "單號 類別 項目 金額 業績 1 * 消費 染髮 1300 1170 1 * 消費 自備護髮 500 450 4 * 消費 毛囊淨化洗髮 600 540 7 …" at bounding box center [391, 280] width 180 height 292
click at [409, 329] on td "0" at bounding box center [415, 330] width 41 height 13
drag, startPoint x: 403, startPoint y: 304, endPoint x: 357, endPoint y: 232, distance: 85.2
click at [392, 282] on tbody "實業績 3870 34515 指定實業績 3870 32895 不指定實業績 0 1620 特殊抽成業績 0 0 店販金額 0 0 店販抽成 0 0 互助使用…" at bounding box center [391, 337] width 180 height 178
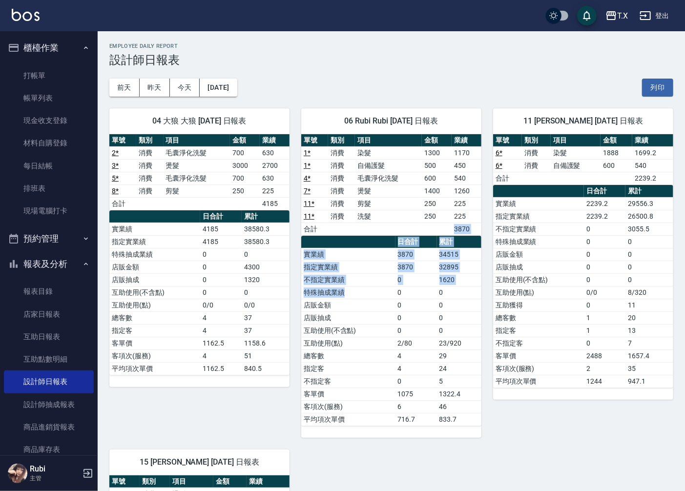
drag, startPoint x: 351, startPoint y: 233, endPoint x: 378, endPoint y: 310, distance: 81.7
click at [374, 303] on div "單號 類別 項目 金額 業績 1 * 消費 染髮 1300 1170 1 * 消費 自備護髮 500 450 4 * 消費 毛囊淨化洗髮 600 540 7 …" at bounding box center [391, 280] width 180 height 292
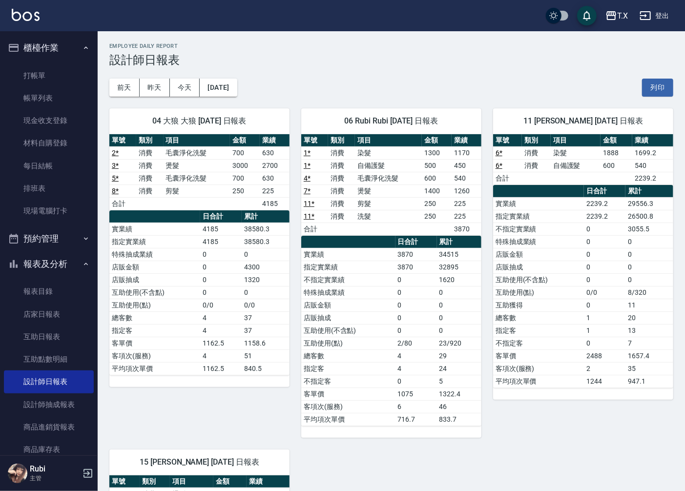
click at [391, 337] on td "互助使用(不含點)" at bounding box center [348, 330] width 94 height 13
click at [67, 75] on link "打帳單" at bounding box center [49, 75] width 90 height 22
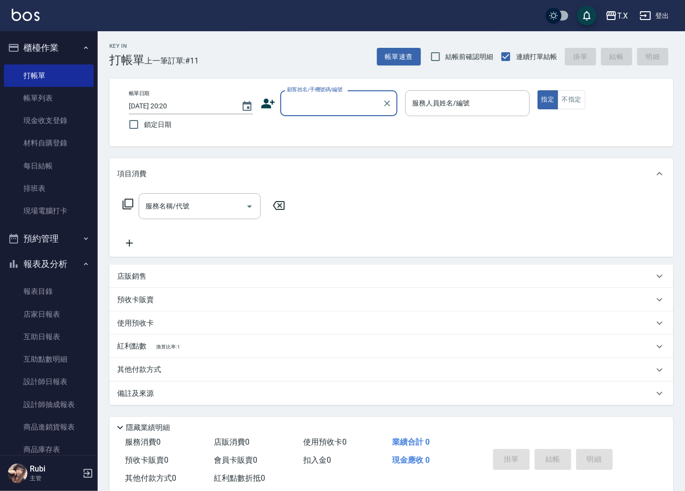
click at [330, 106] on input "顧客姓名/手機號碼/編號" at bounding box center [332, 103] width 94 height 17
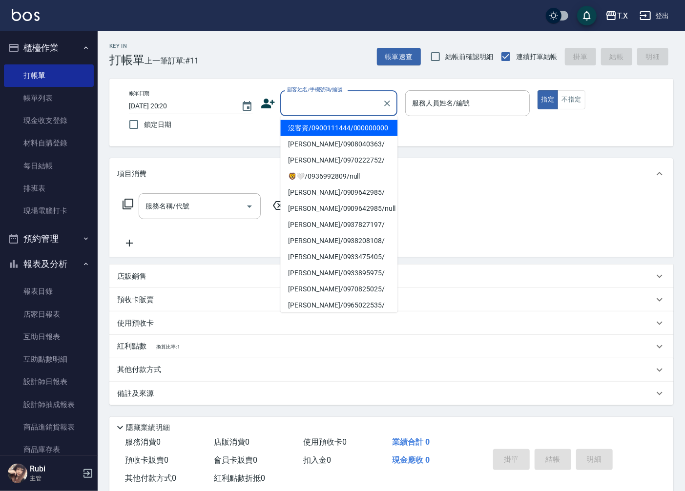
click at [325, 130] on li "沒客資/0900111444/000000000" at bounding box center [338, 128] width 117 height 16
type input "沒客資/0900111444/000000000"
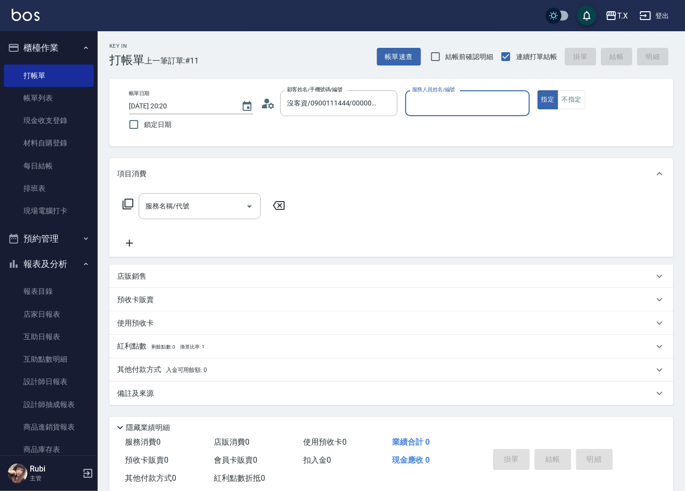
type input "0"
type input "Lena-11"
type button "true"
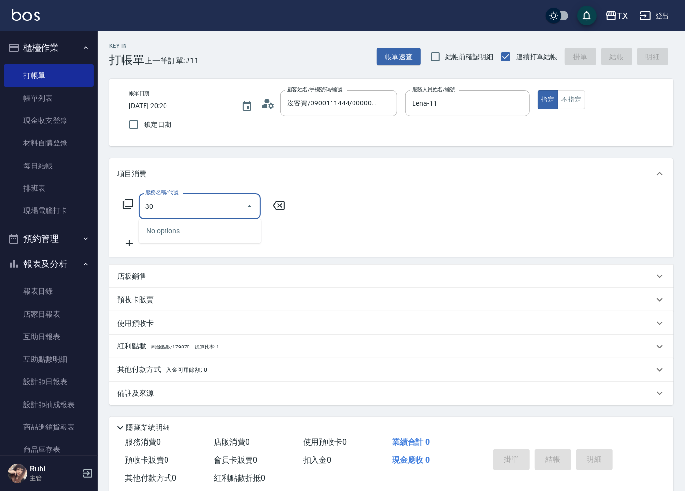
type input "301"
type input "150"
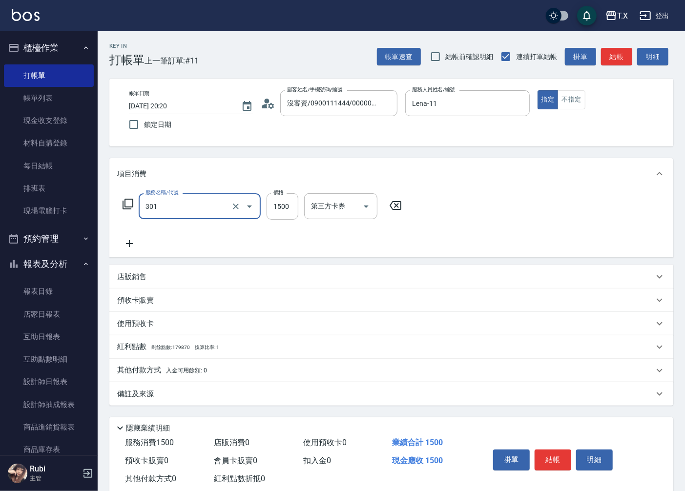
type input "燙髮(301)"
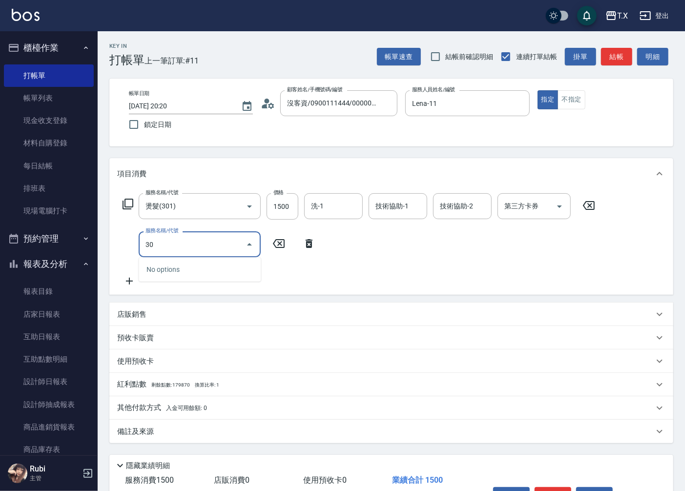
type input "302"
type input "200"
type input "熱塑(302)"
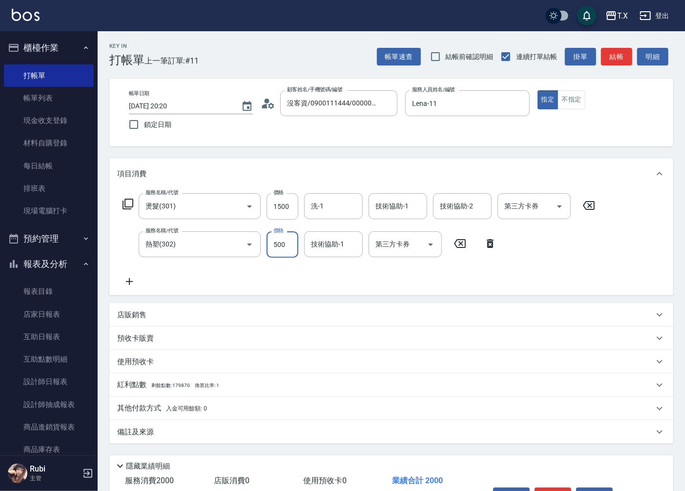
type input "8"
type input "150"
type input "80"
type input "230"
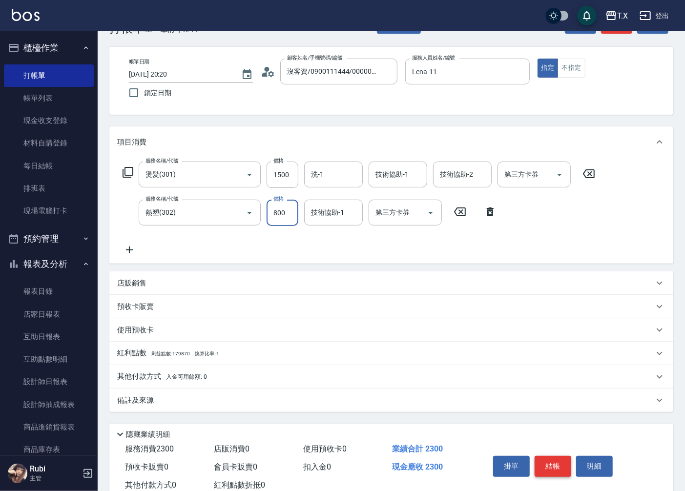
scroll to position [62, 0]
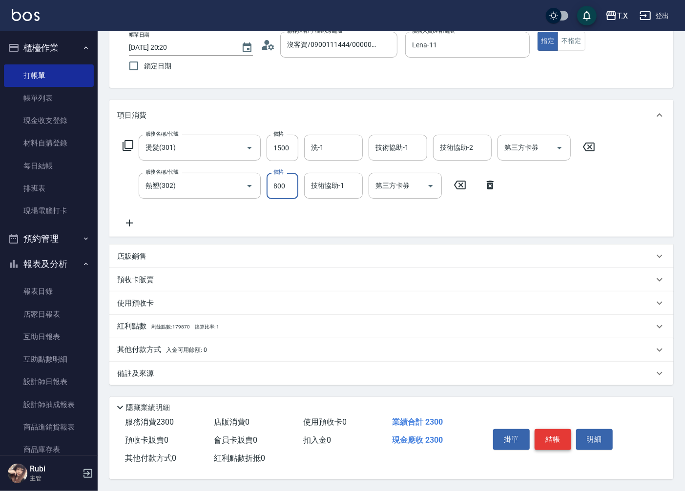
type input "800"
click at [554, 437] on button "結帳" at bounding box center [553, 439] width 37 height 21
type input "[DATE] 20:21"
type input "0"
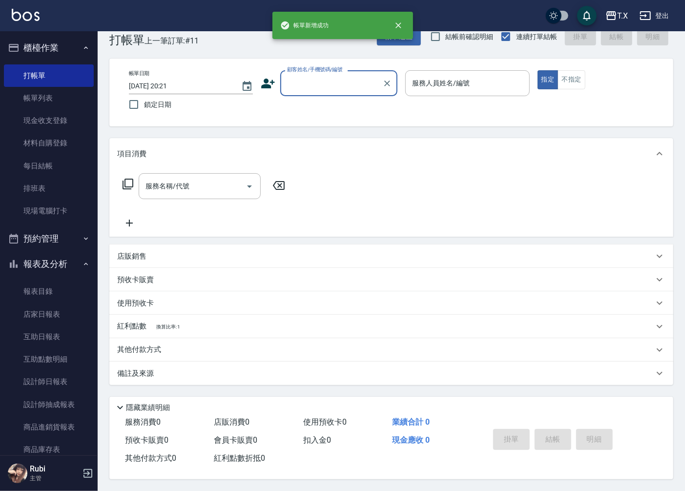
scroll to position [0, 0]
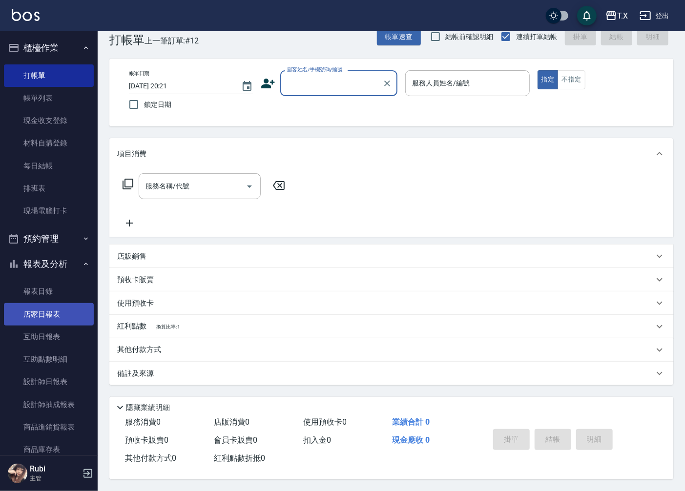
click at [38, 310] on link "店家日報表" at bounding box center [49, 314] width 90 height 22
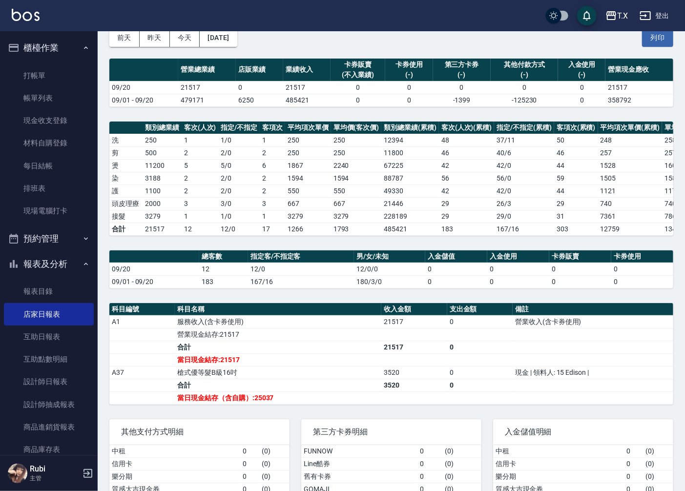
scroll to position [125, 0]
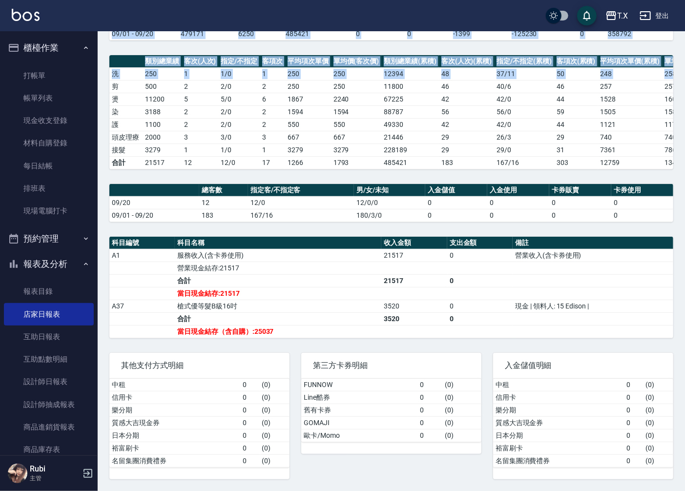
click at [685, 0] on html "T.X 登出 櫃檯作業 打帳單 帳單列表 現金收支登錄 材料自購登錄 每日結帳 排班表 現場電腦打卡 預約管理 預約管理 單日預約紀錄 單週預約紀錄 報表及分…" at bounding box center [342, 187] width 685 height 607
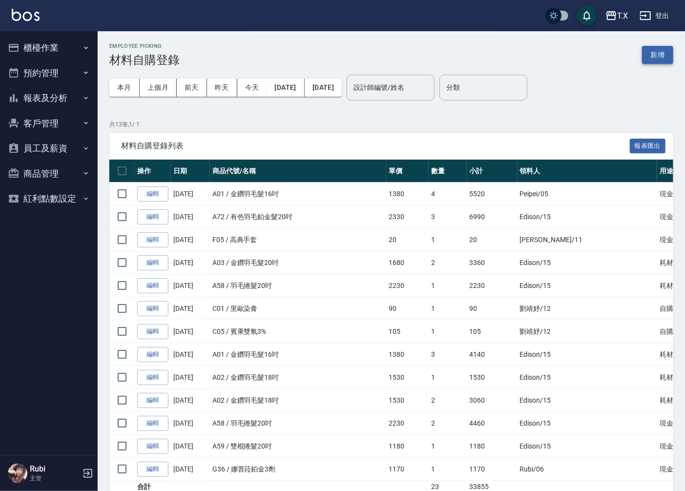
click at [655, 50] on button "新增" at bounding box center [657, 55] width 31 height 18
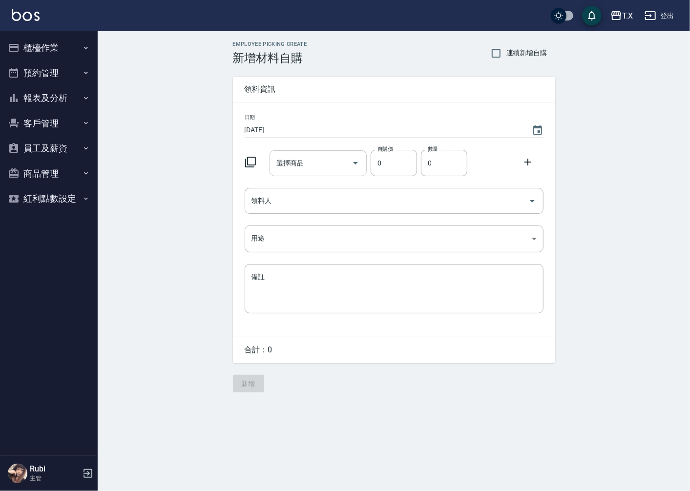
click at [314, 167] on input "選擇商品" at bounding box center [311, 163] width 74 height 17
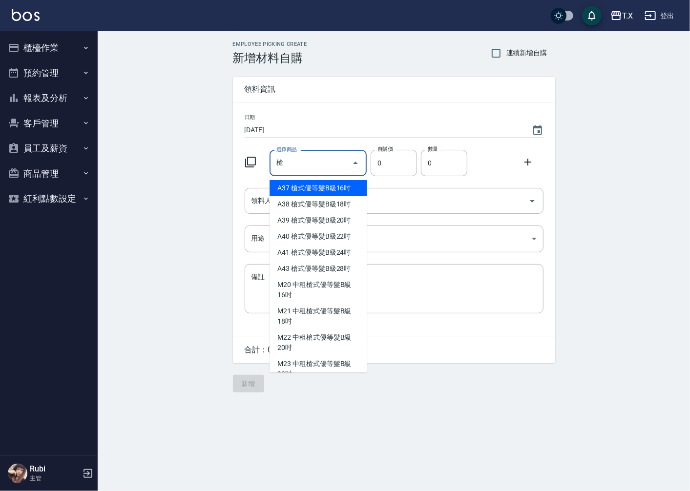
click at [332, 191] on li "A37 槍式優等髮B級16吋" at bounding box center [317, 188] width 97 height 16
type input "槍式優等髮B級16吋"
type input "880"
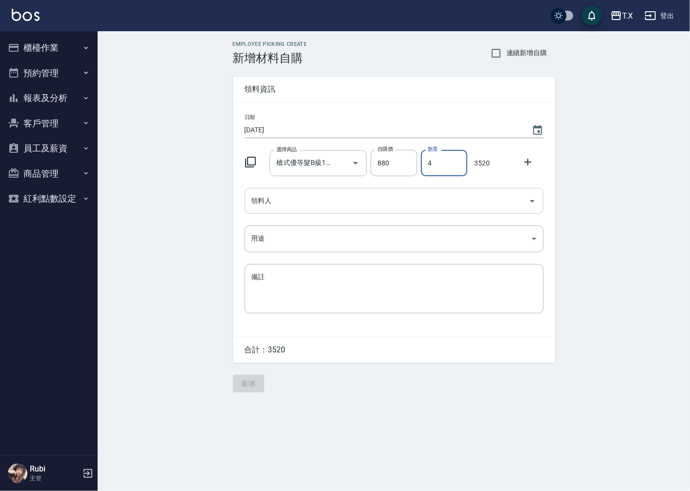
type input "4"
click at [373, 199] on input "領料人" at bounding box center [386, 200] width 275 height 17
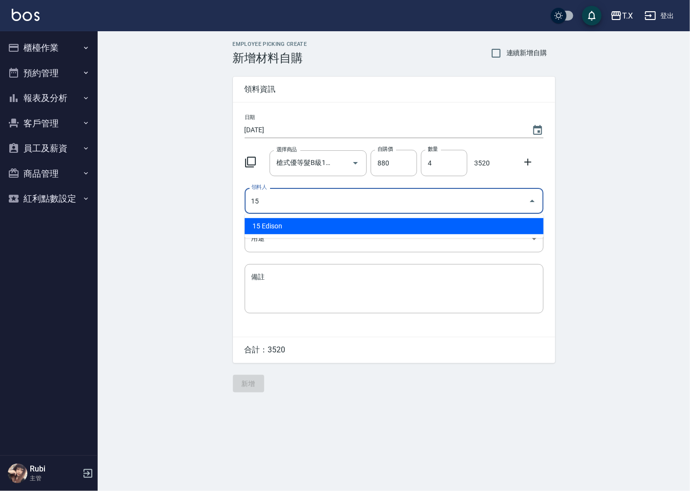
type input "15 Edison"
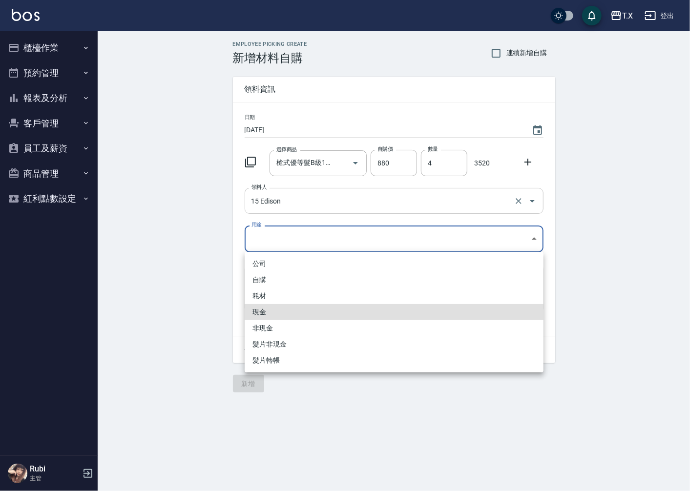
type input "現金"
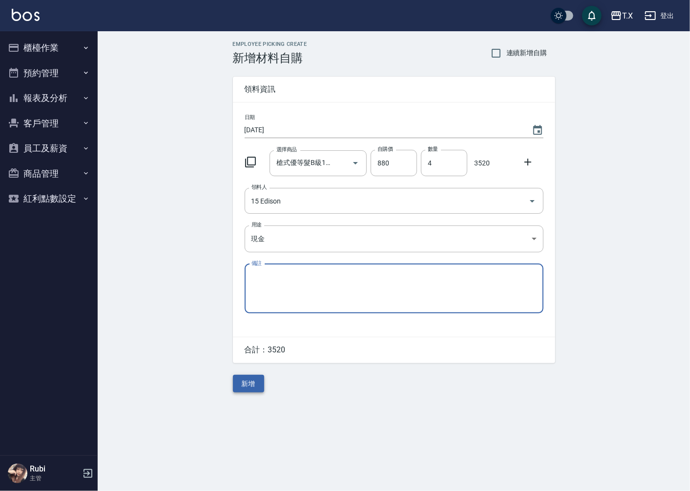
click at [249, 386] on button "新增" at bounding box center [248, 384] width 31 height 18
